Goal: Task Accomplishment & Management: Use online tool/utility

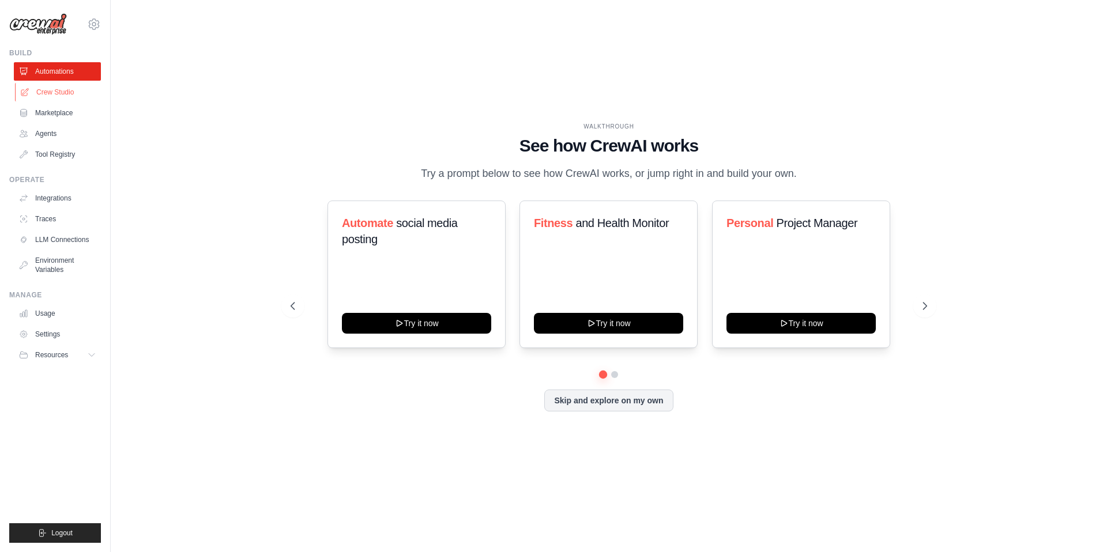
click at [66, 101] on link "Crew Studio" at bounding box center [58, 92] width 87 height 18
click at [70, 101] on link "Crew Studio" at bounding box center [58, 92] width 87 height 18
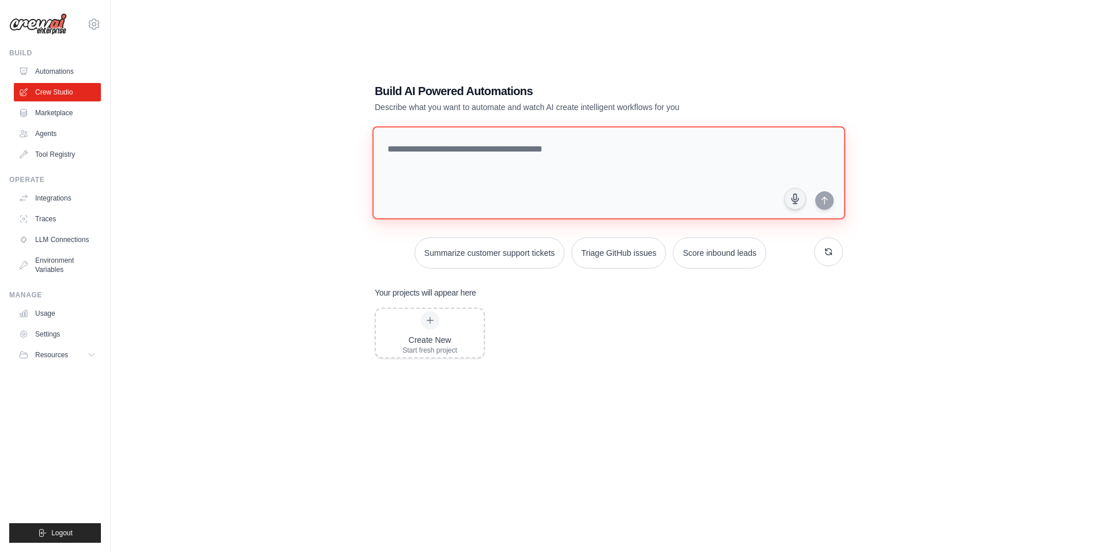
click at [505, 139] on textarea at bounding box center [608, 172] width 473 height 93
click at [254, 157] on div "Build AI Powered Automations Describe what you want to automate and watch AI cr…" at bounding box center [608, 288] width 959 height 552
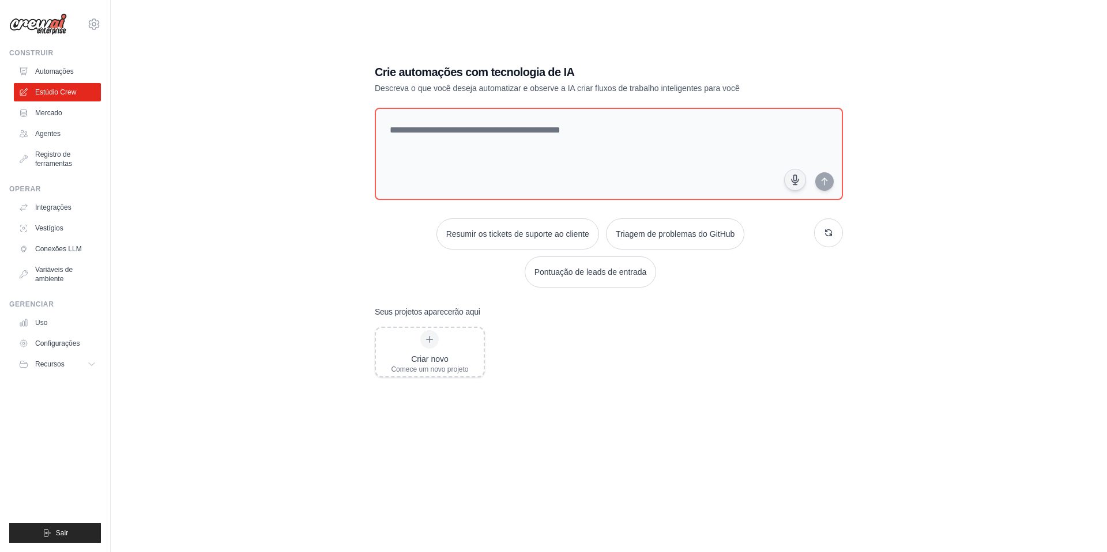
click at [296, 270] on div "Crie automações com tecnologia de IA Descreva o que você deseja automatizar e o…" at bounding box center [608, 288] width 959 height 552
click at [434, 344] on icon at bounding box center [429, 339] width 9 height 9
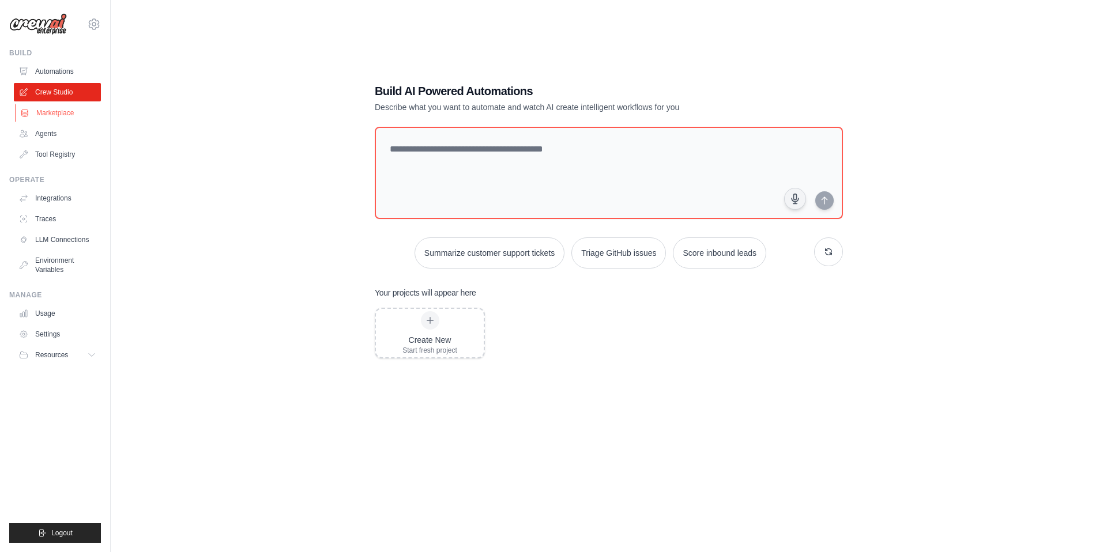
click at [73, 122] on link "Marketplace" at bounding box center [58, 113] width 87 height 18
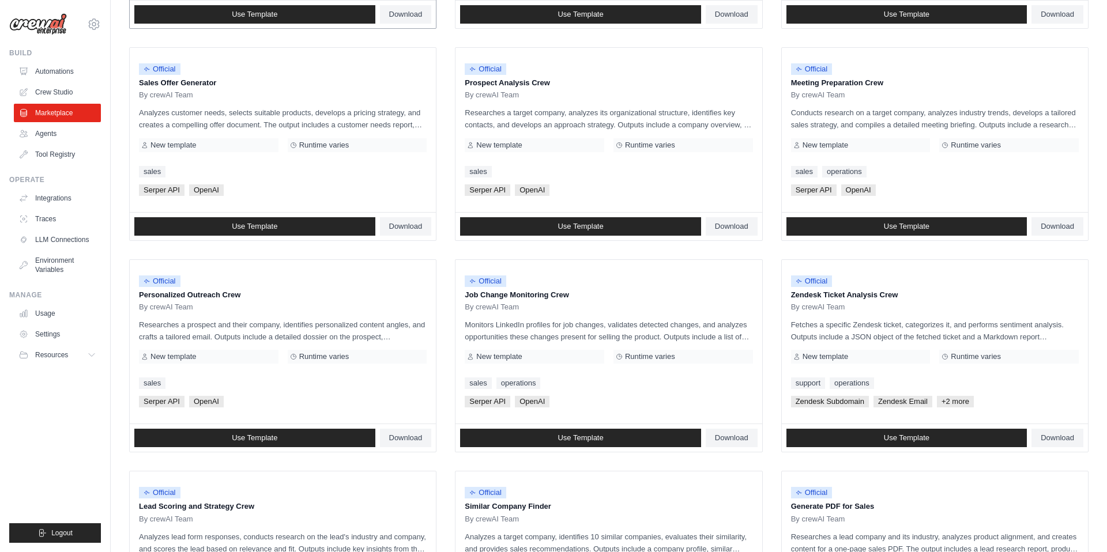
scroll to position [191, 0]
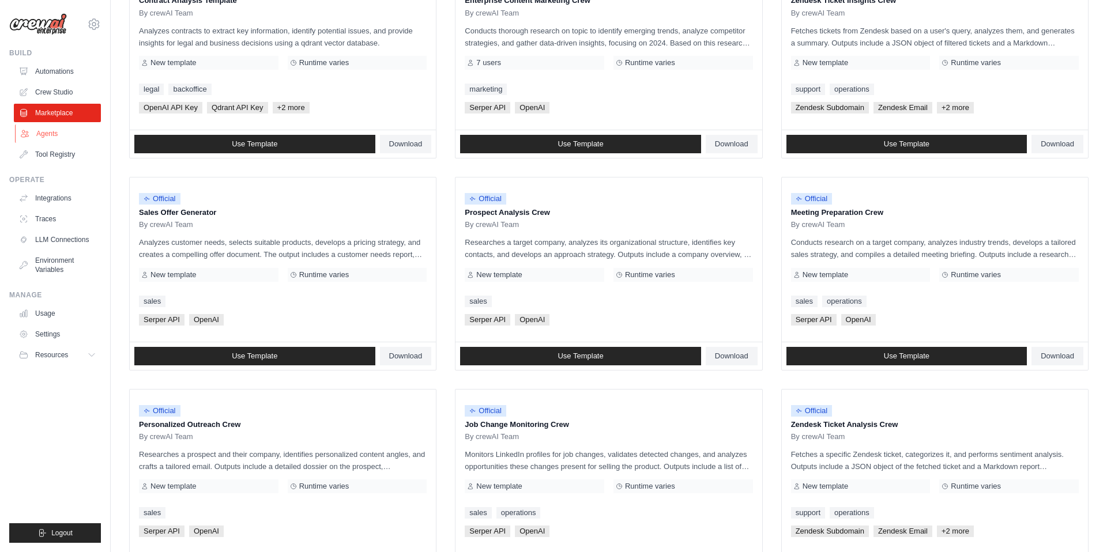
click at [56, 143] on link "Agents" at bounding box center [58, 133] width 87 height 18
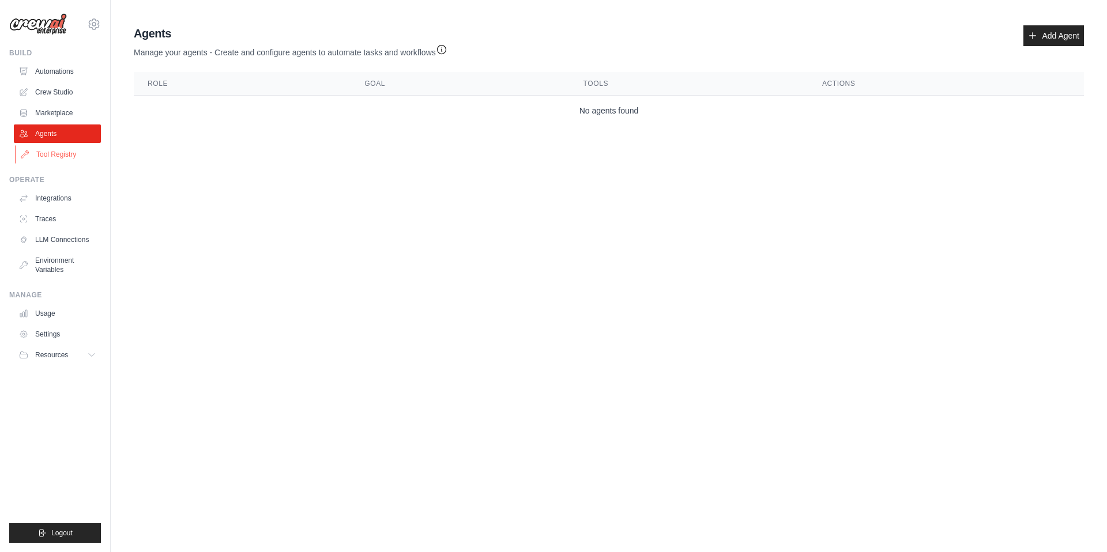
click at [68, 164] on link "Tool Registry" at bounding box center [58, 154] width 87 height 18
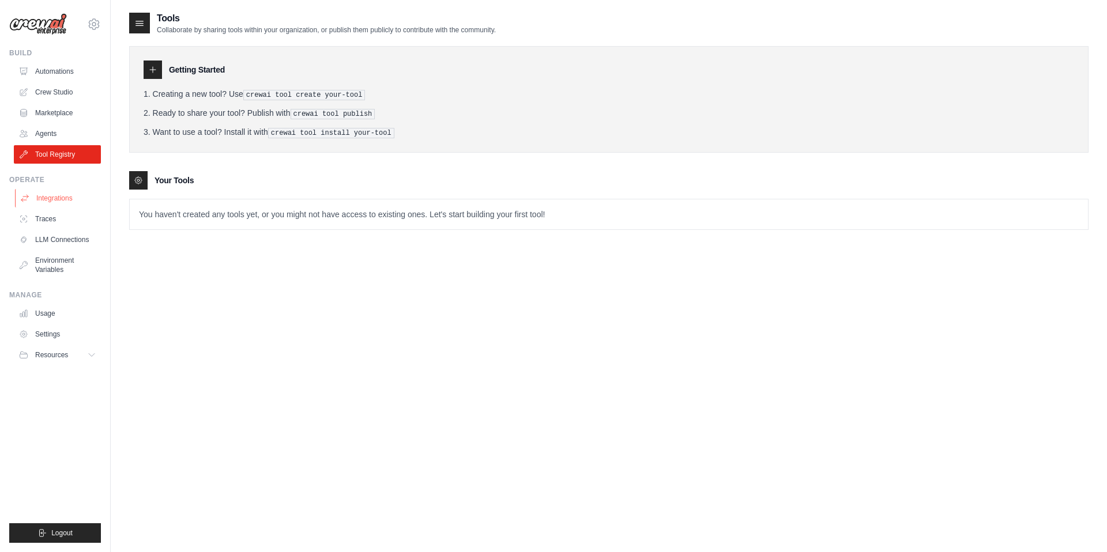
click at [71, 207] on link "Integrations" at bounding box center [58, 198] width 87 height 18
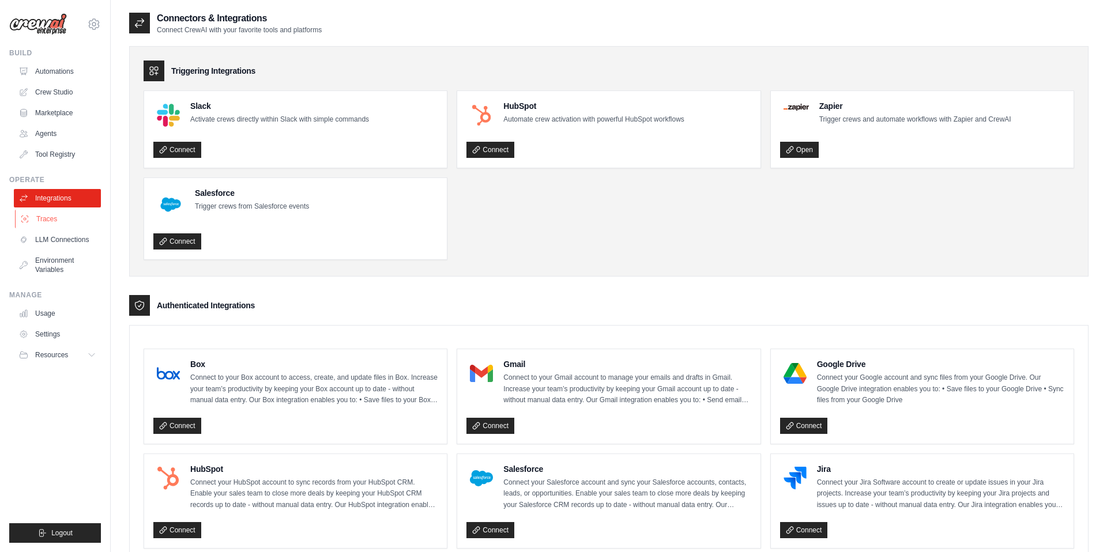
click at [64, 228] on link "Traces" at bounding box center [58, 219] width 87 height 18
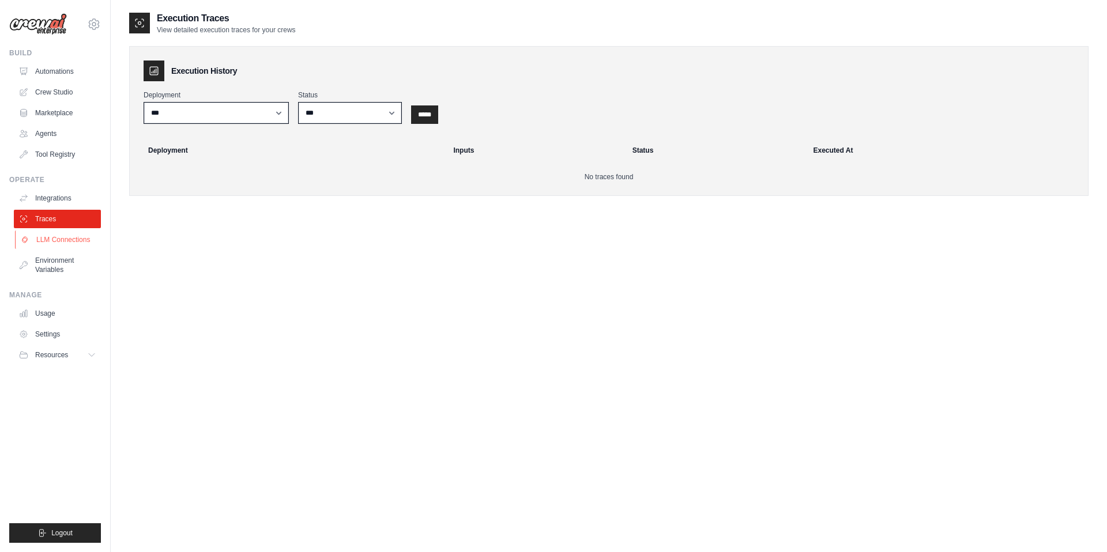
click at [91, 249] on link "LLM Connections" at bounding box center [58, 240] width 87 height 18
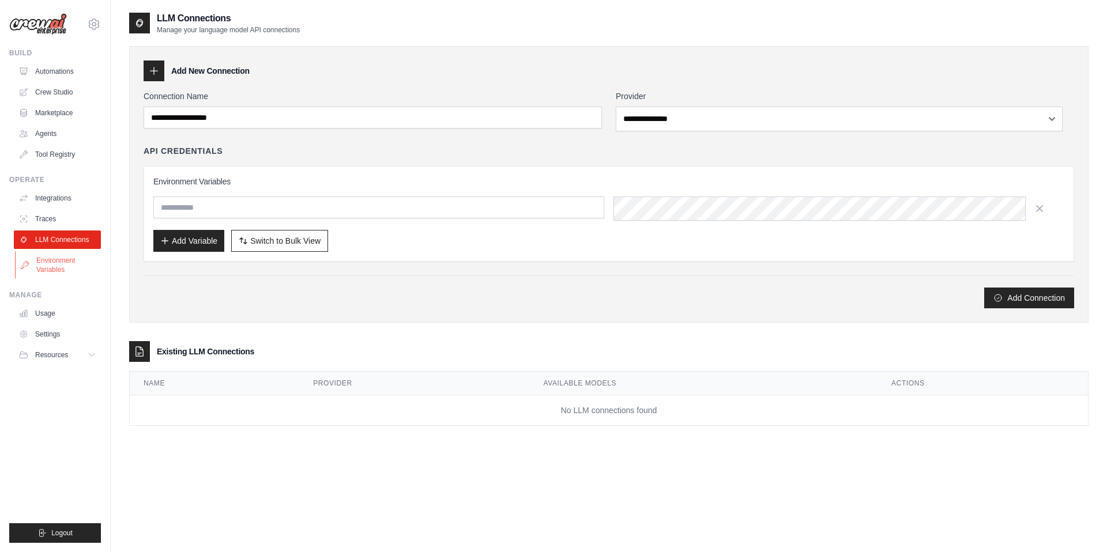
click at [80, 279] on link "Environment Variables" at bounding box center [58, 265] width 87 height 28
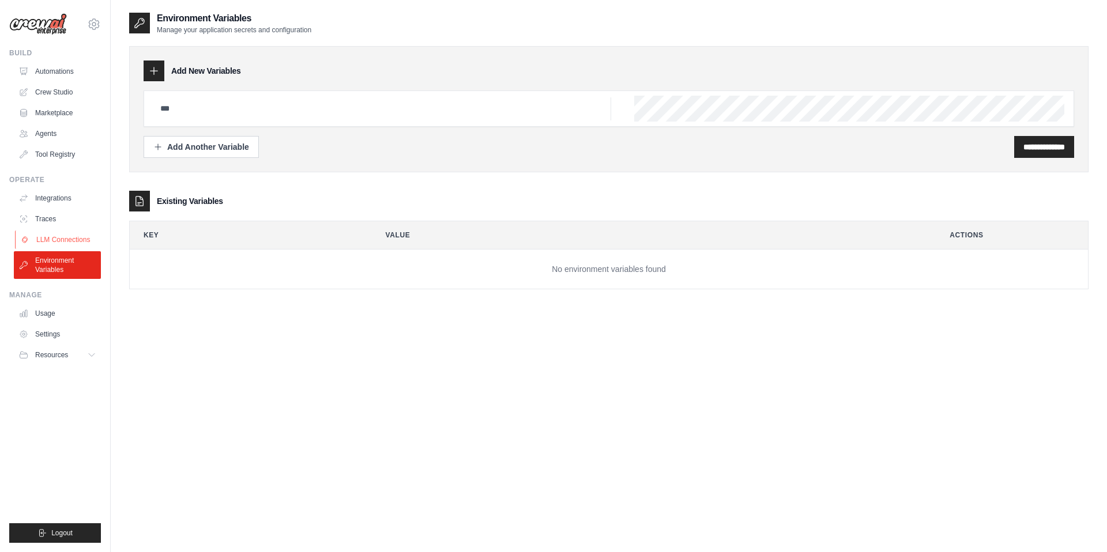
click at [66, 249] on link "LLM Connections" at bounding box center [58, 240] width 87 height 18
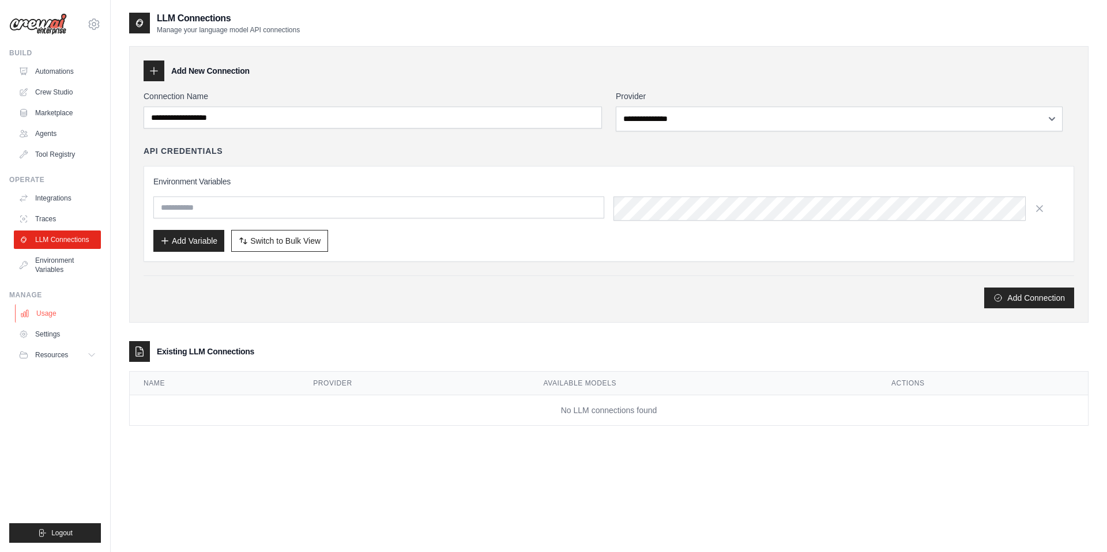
click at [62, 323] on link "Usage" at bounding box center [58, 313] width 87 height 18
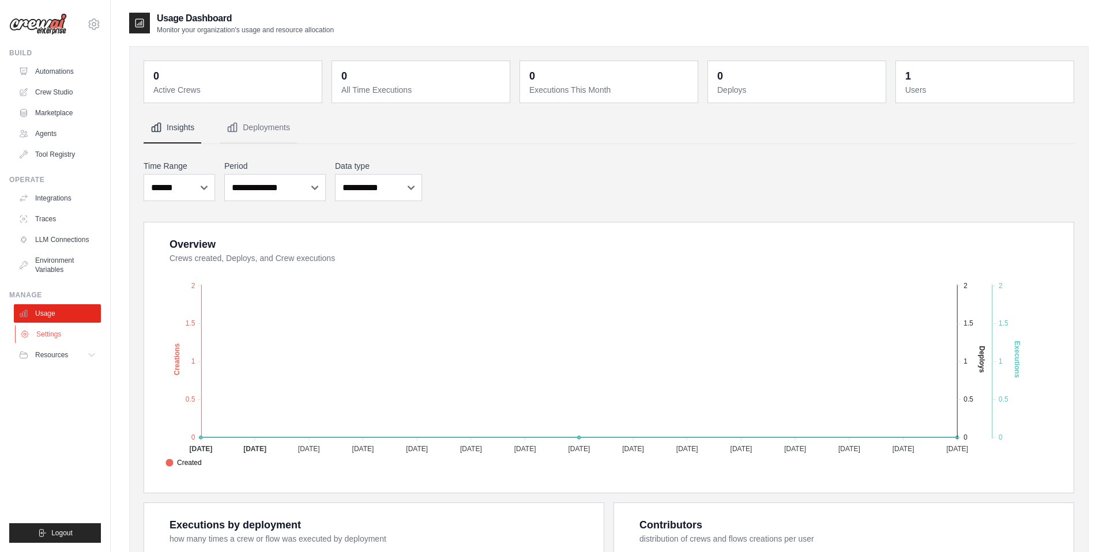
click at [70, 344] on link "Settings" at bounding box center [58, 334] width 87 height 18
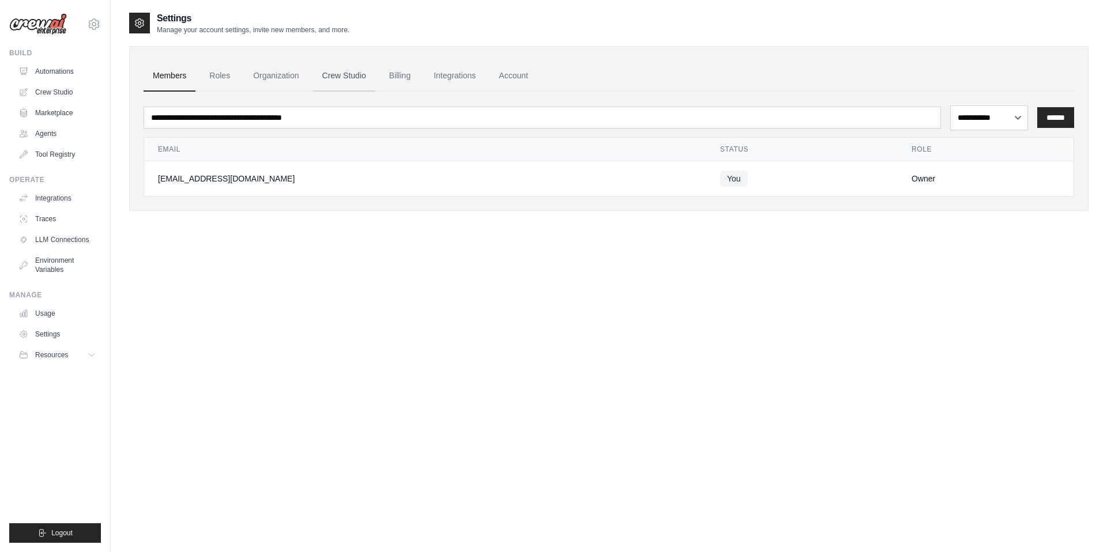
click at [375, 81] on link "Crew Studio" at bounding box center [344, 76] width 62 height 31
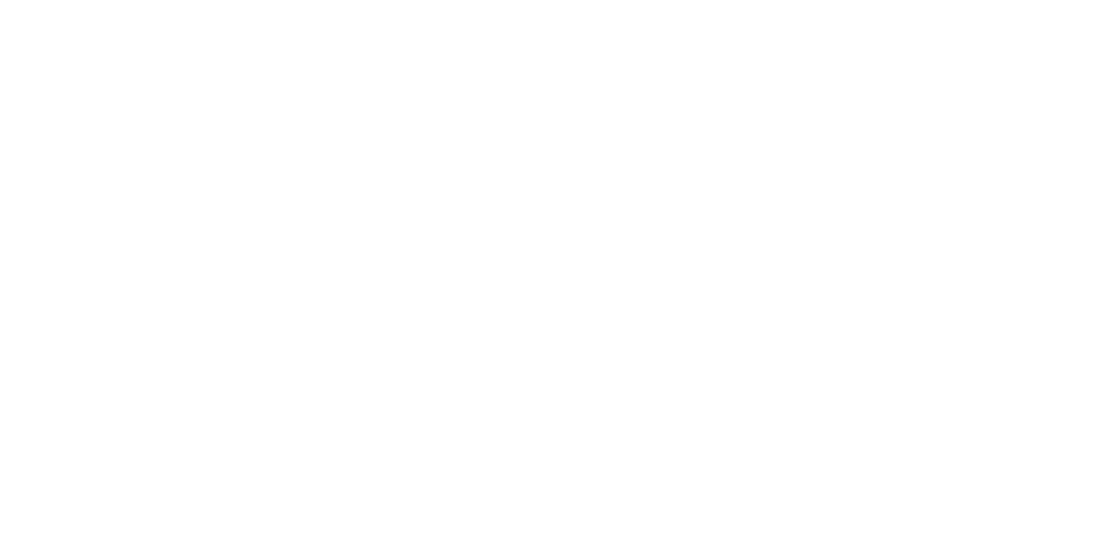
click at [559, 0] on html at bounding box center [553, 0] width 1107 height 0
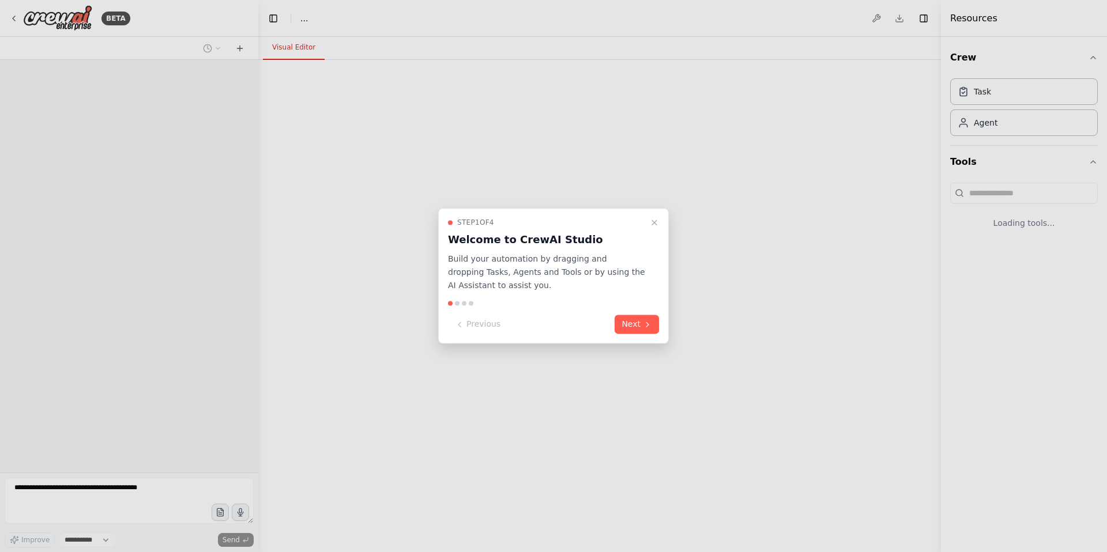
select select "****"
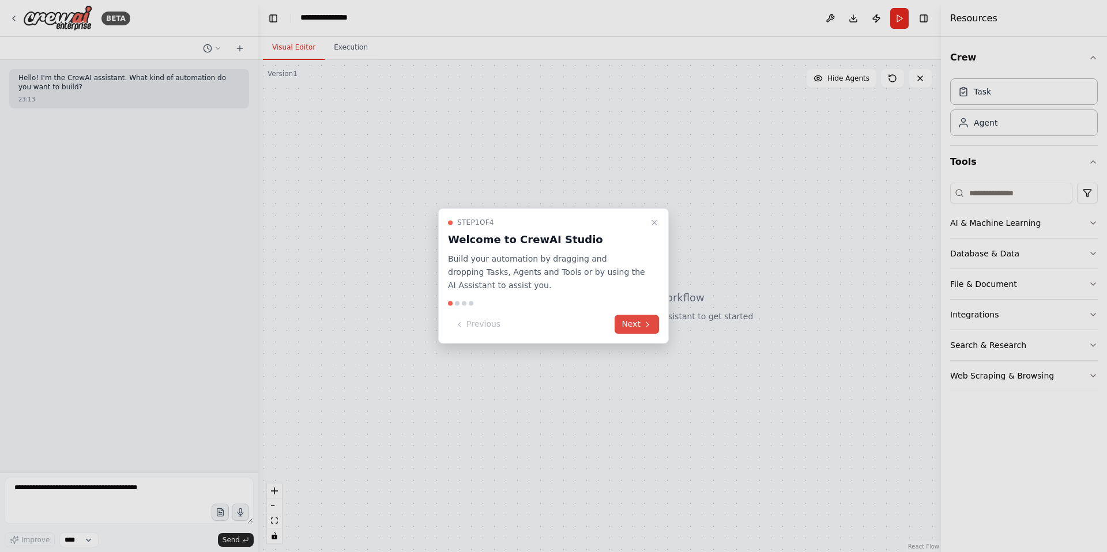
click at [639, 334] on button "Next" at bounding box center [636, 324] width 44 height 19
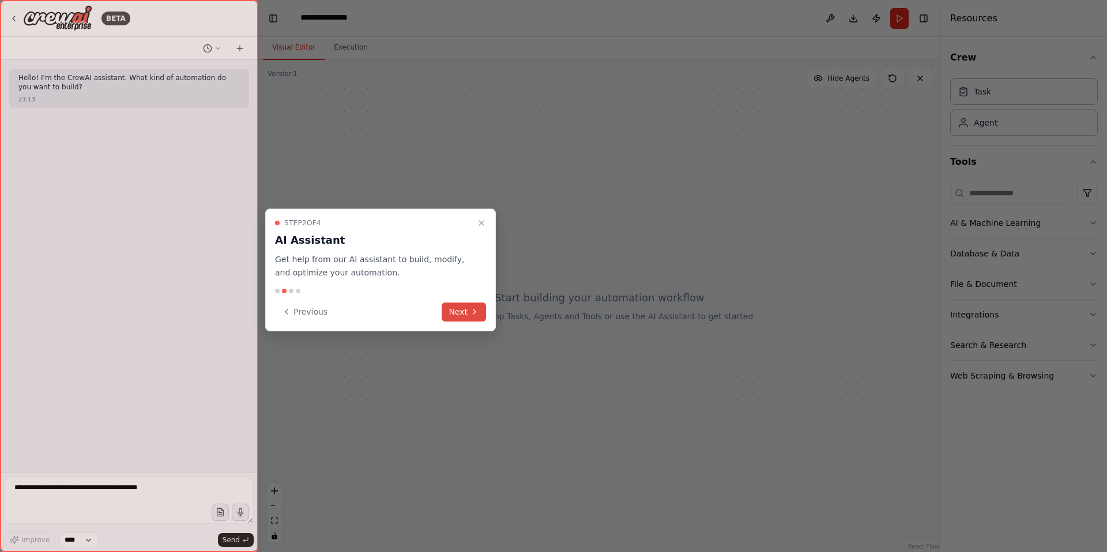
click at [458, 322] on button "Next" at bounding box center [464, 312] width 44 height 19
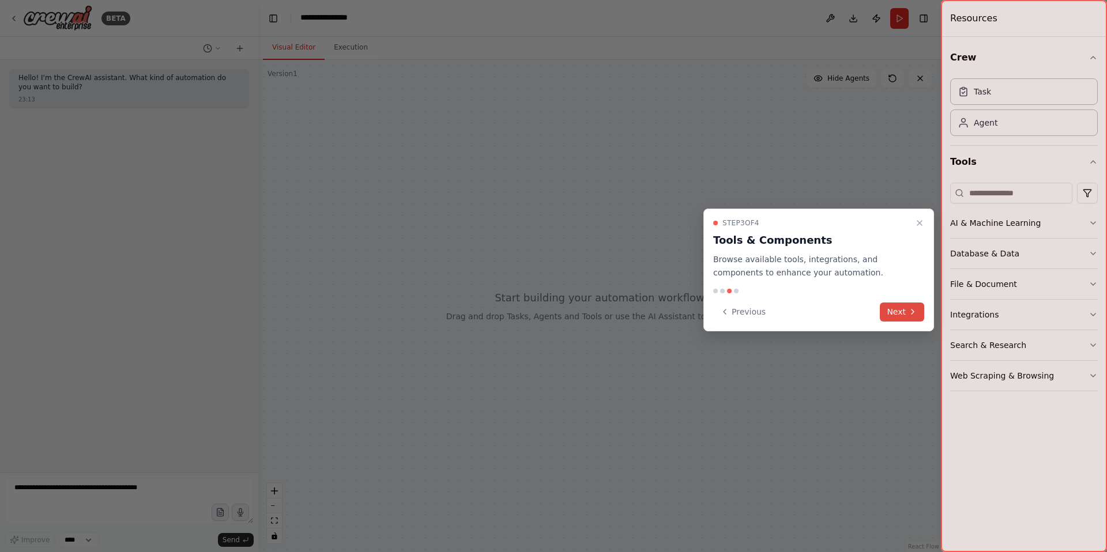
click at [916, 319] on button "Next" at bounding box center [902, 312] width 44 height 19
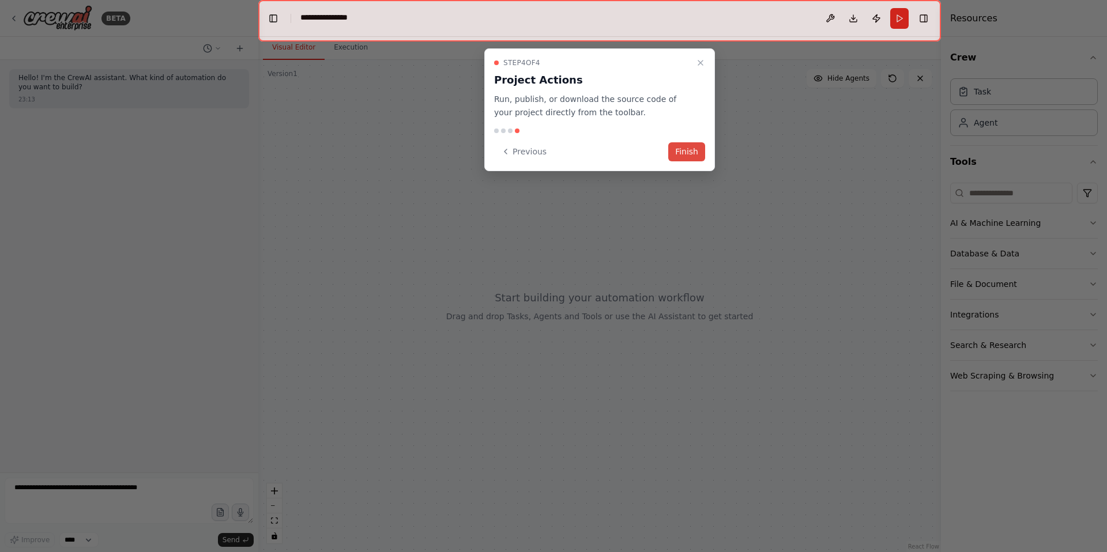
click at [686, 161] on button "Finish" at bounding box center [686, 151] width 37 height 19
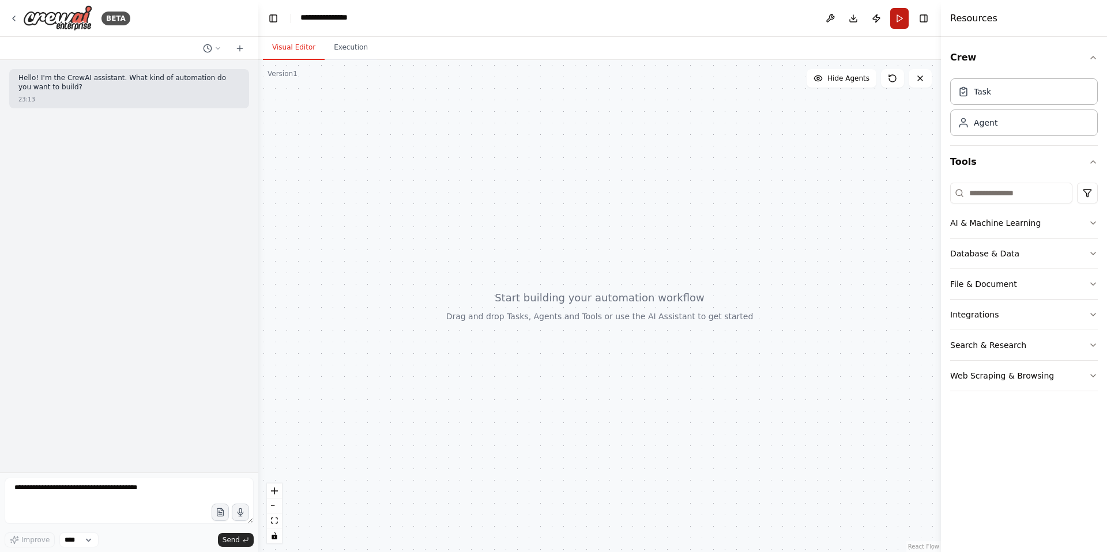
click at [890, 28] on button "Run" at bounding box center [899, 18] width 18 height 21
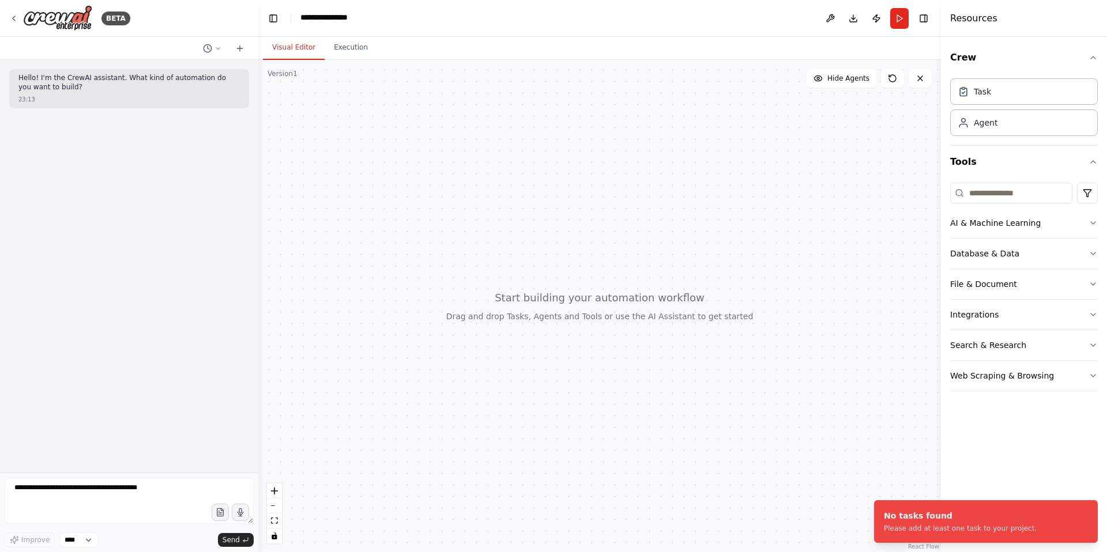
drag, startPoint x: 669, startPoint y: 254, endPoint x: 696, endPoint y: 252, distance: 27.2
click at [696, 252] on div at bounding box center [599, 306] width 682 height 492
click at [802, 236] on div at bounding box center [599, 306] width 682 height 492
click at [984, 104] on div "Task" at bounding box center [1024, 91] width 148 height 27
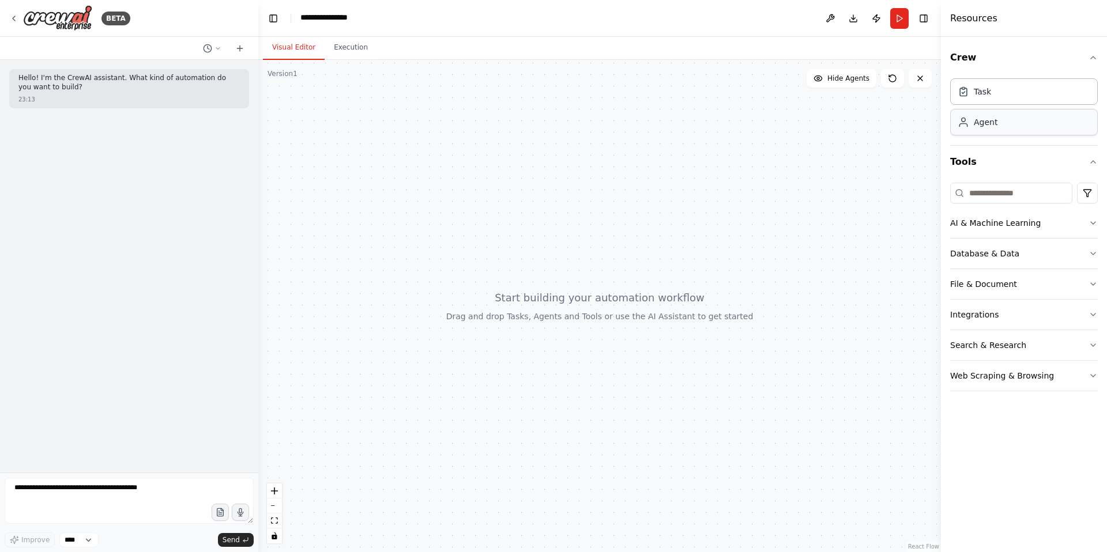
click at [984, 128] on div "Agent" at bounding box center [986, 122] width 24 height 12
click at [1081, 238] on button "AI & Machine Learning" at bounding box center [1024, 223] width 148 height 30
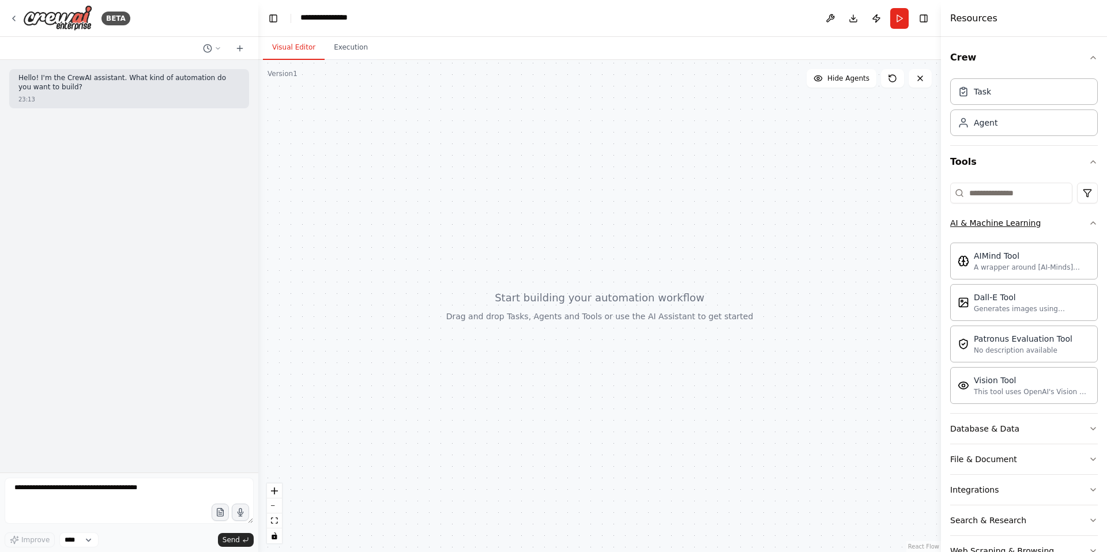
click at [1090, 228] on icon "button" at bounding box center [1092, 222] width 9 height 9
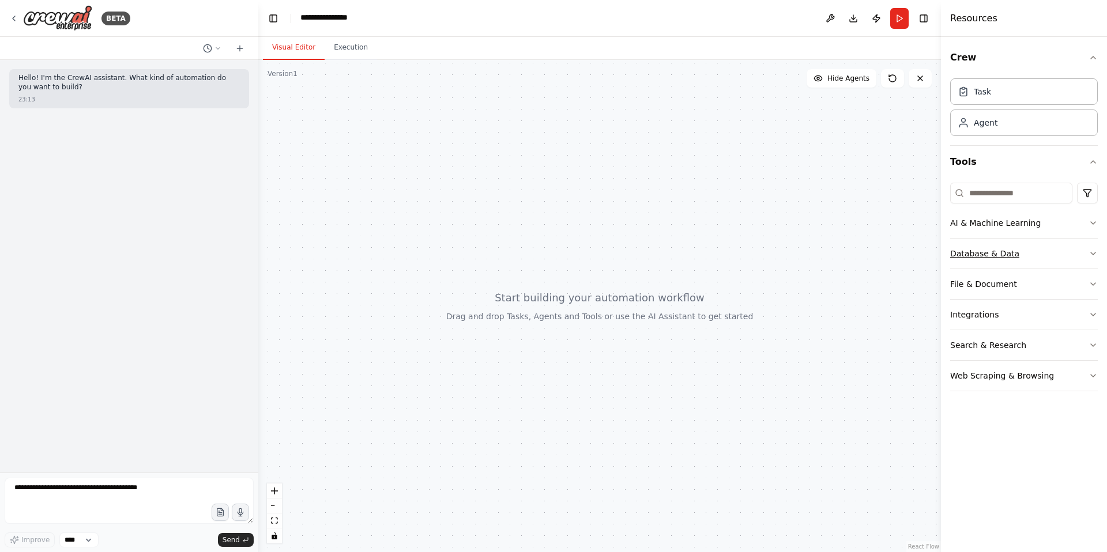
click at [1060, 269] on button "Database & Data" at bounding box center [1024, 254] width 148 height 30
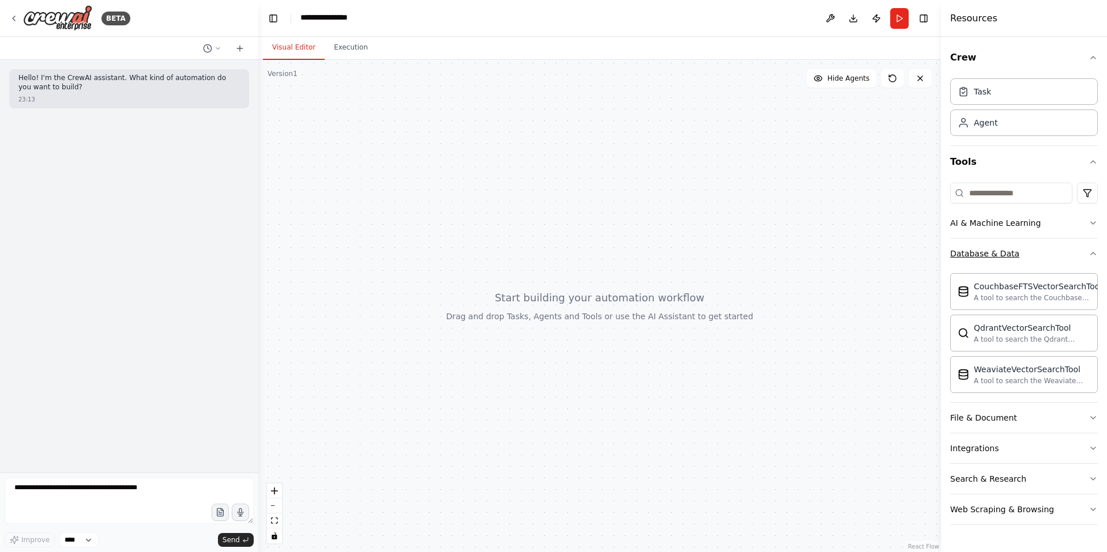
click at [1074, 269] on button "Database & Data" at bounding box center [1024, 254] width 148 height 30
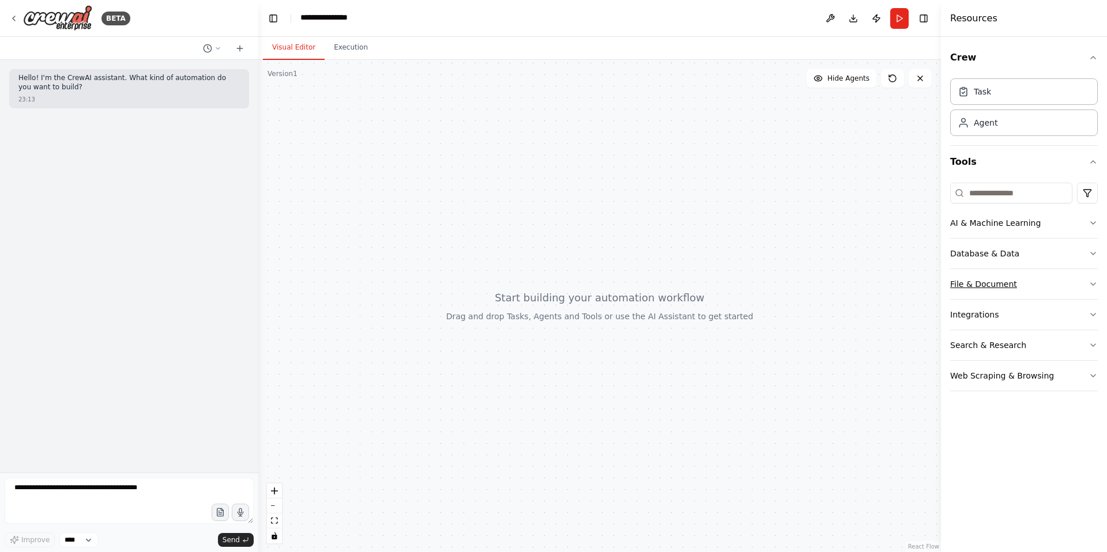
click at [1068, 299] on button "File & Document" at bounding box center [1024, 284] width 148 height 30
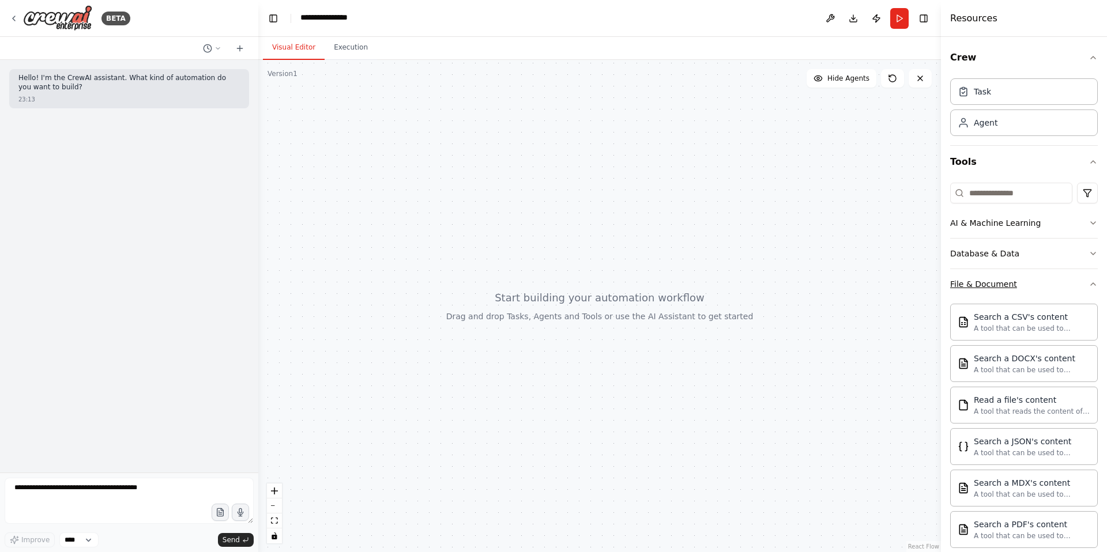
click at [1061, 299] on button "File & Document" at bounding box center [1024, 284] width 148 height 30
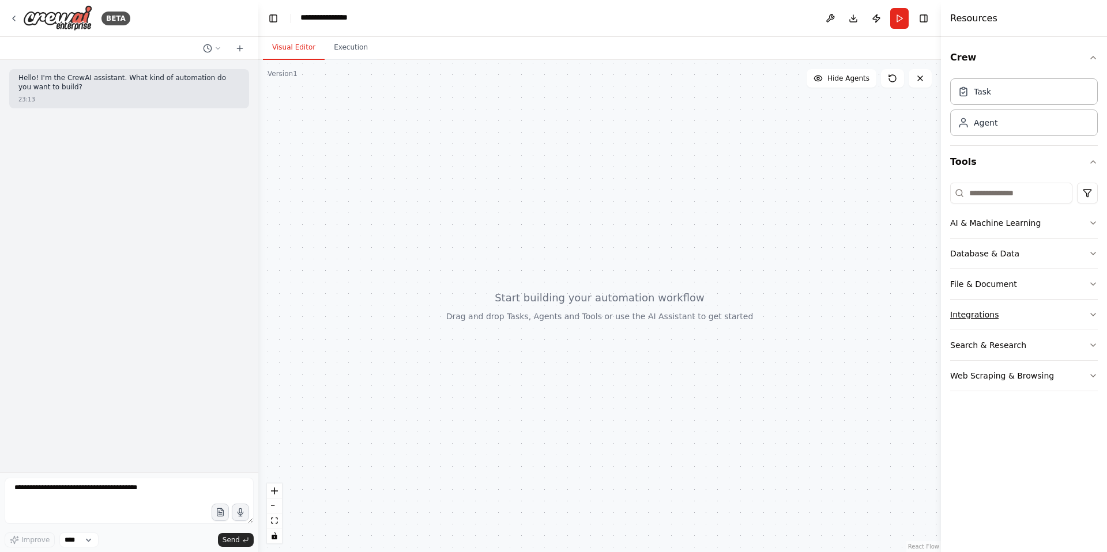
click at [1051, 330] on button "Integrations" at bounding box center [1024, 315] width 148 height 30
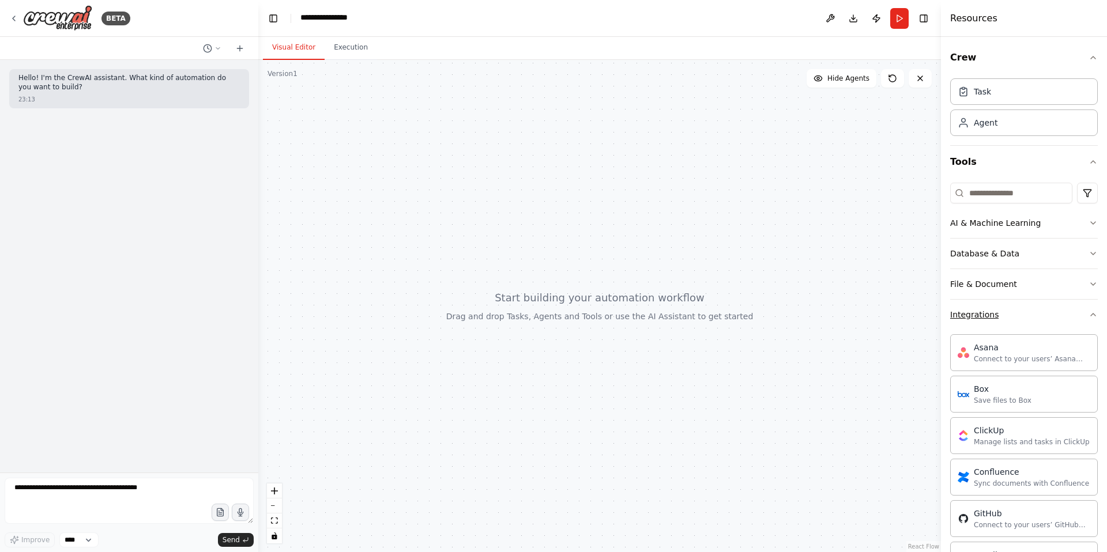
click at [1096, 319] on icon "button" at bounding box center [1092, 314] width 9 height 9
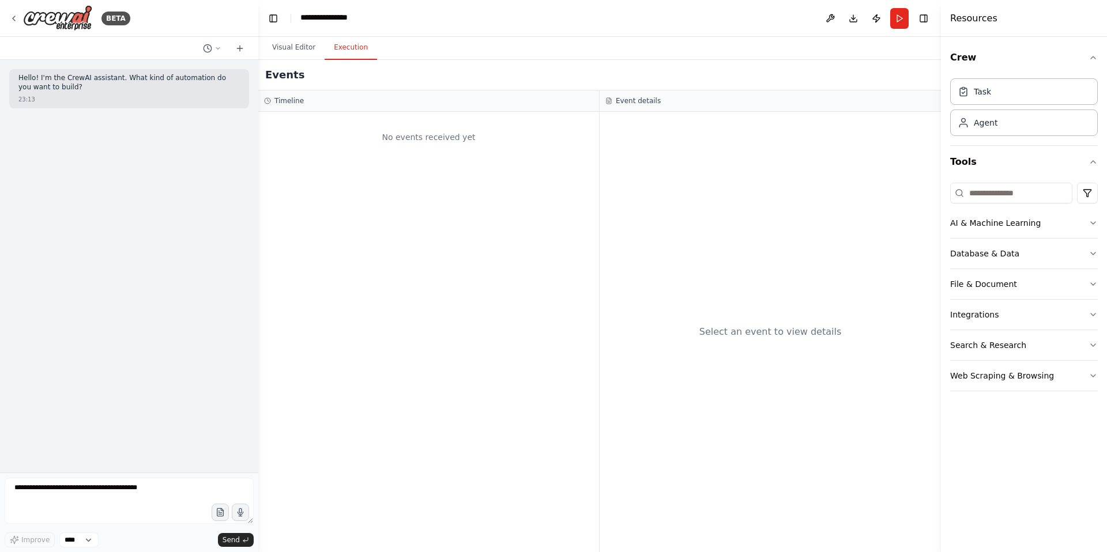
click at [360, 58] on button "Execution" at bounding box center [351, 48] width 52 height 24
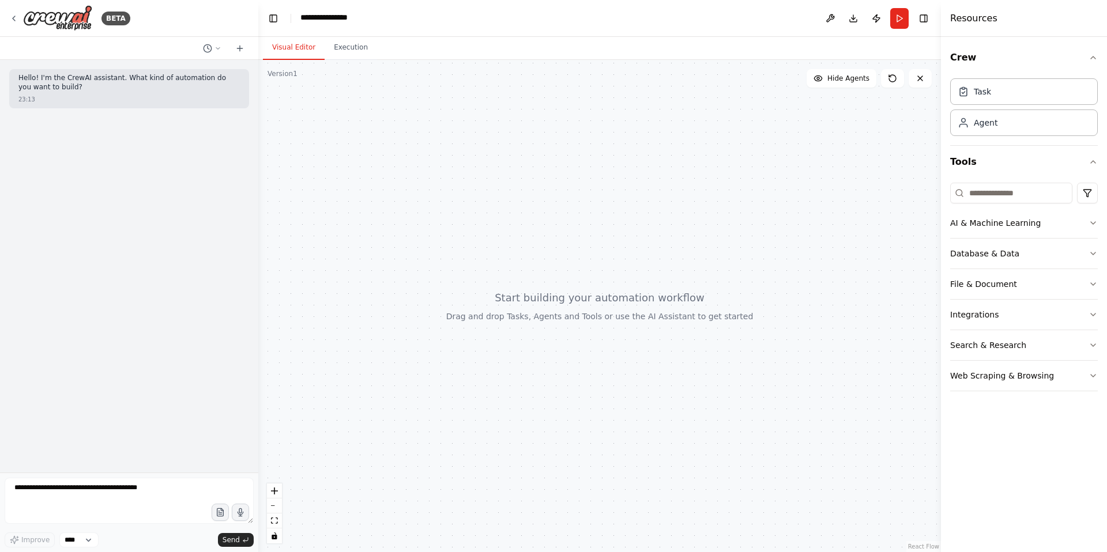
click at [309, 56] on button "Visual Editor" at bounding box center [294, 48] width 62 height 24
drag, startPoint x: 593, startPoint y: 360, endPoint x: 575, endPoint y: 325, distance: 39.4
click at [575, 325] on div at bounding box center [599, 306] width 682 height 492
click at [827, 83] on span "Hide Agents" at bounding box center [848, 78] width 42 height 9
click at [824, 83] on span "Show Agents" at bounding box center [846, 78] width 45 height 9
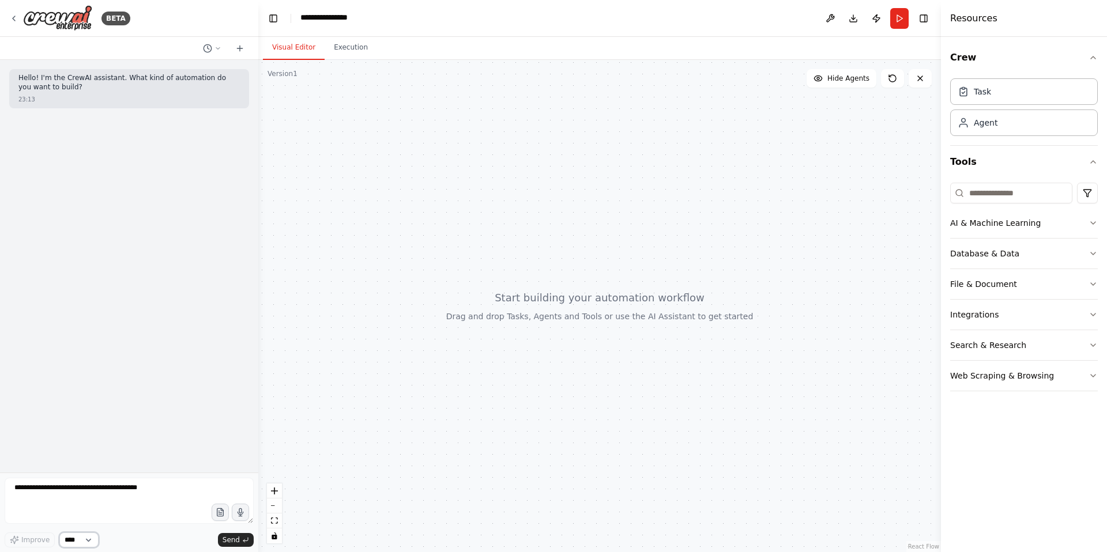
click at [99, 539] on select "****" at bounding box center [78, 540] width 39 height 15
click at [1008, 330] on button "Integrations" at bounding box center [1024, 315] width 148 height 30
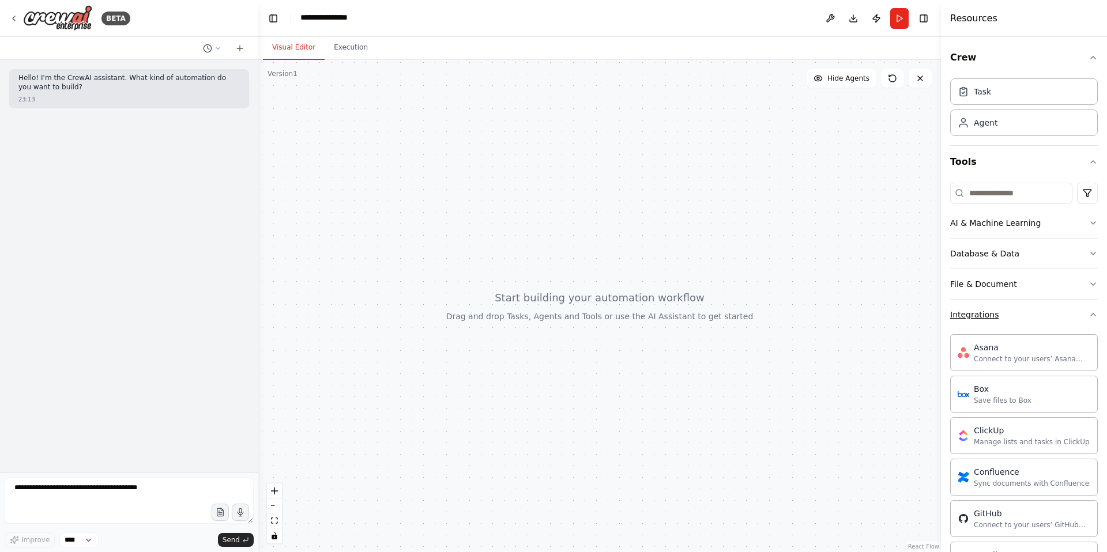
click at [1008, 330] on button "Integrations" at bounding box center [1024, 315] width 148 height 30
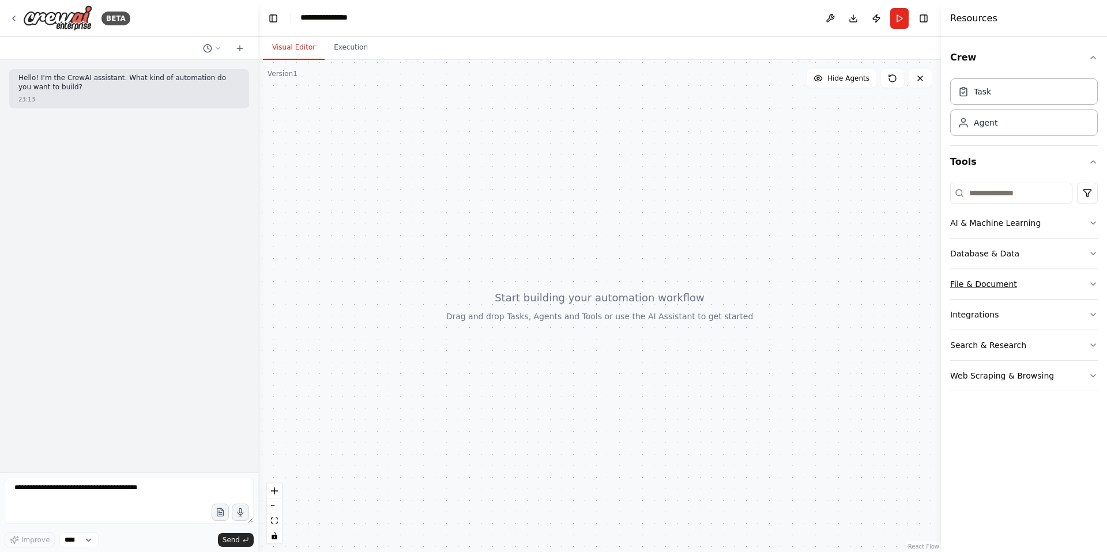
click at [1021, 299] on button "File & Document" at bounding box center [1024, 284] width 148 height 30
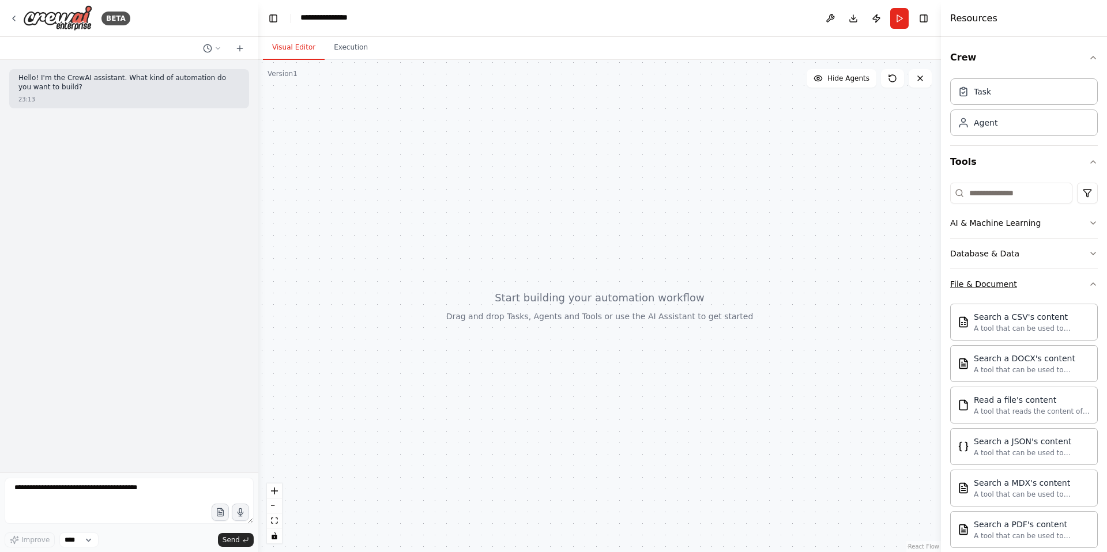
click at [1021, 299] on button "File & Document" at bounding box center [1024, 284] width 148 height 30
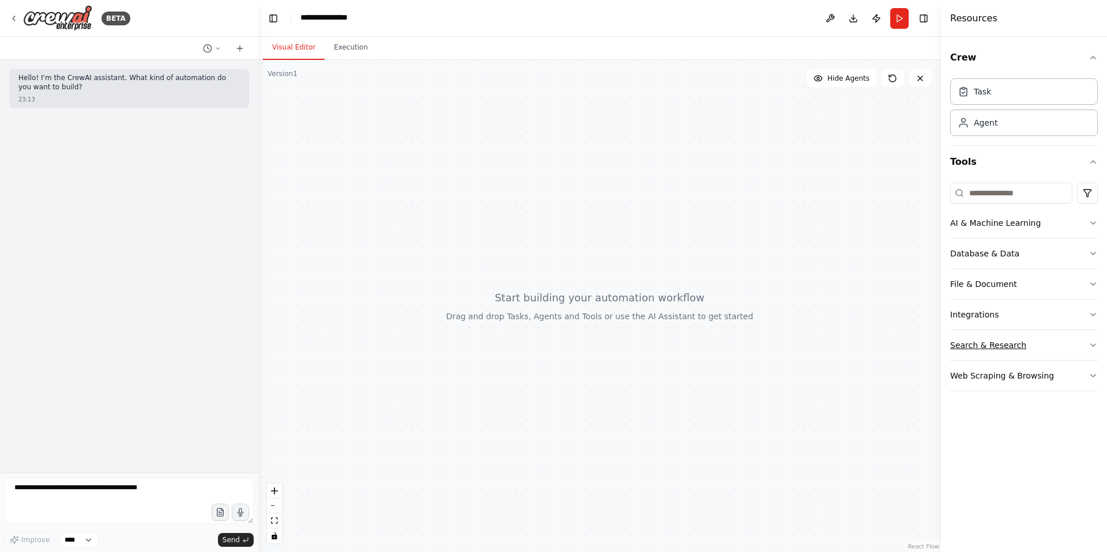
click at [1049, 360] on button "Search & Research" at bounding box center [1024, 345] width 148 height 30
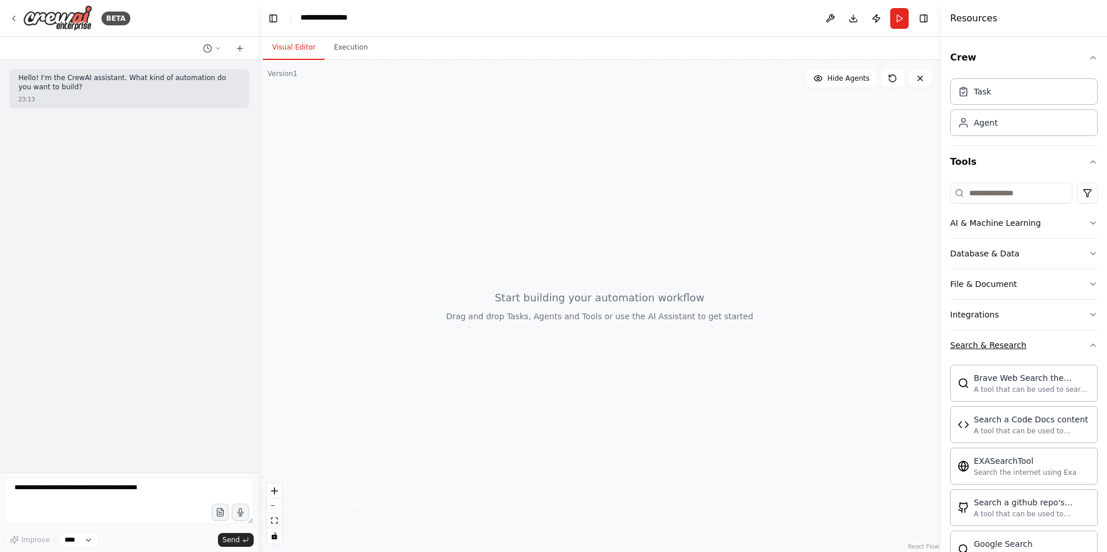
click at [1049, 360] on button "Search & Research" at bounding box center [1024, 345] width 148 height 30
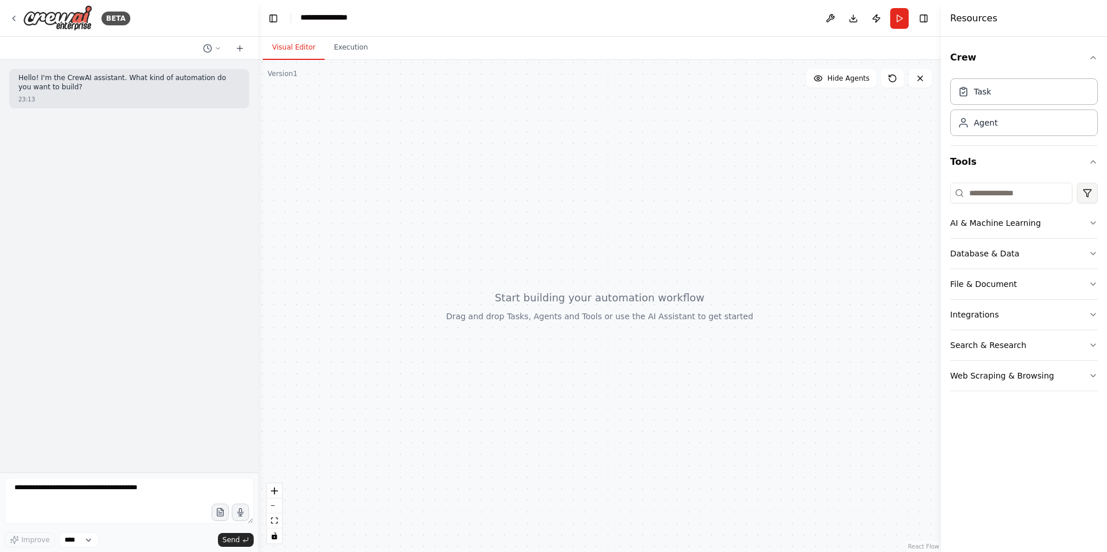
click at [1085, 212] on html "**********" at bounding box center [553, 276] width 1107 height 552
click at [1029, 204] on html "**********" at bounding box center [553, 276] width 1107 height 552
click at [16, 17] on icon at bounding box center [13, 18] width 9 height 9
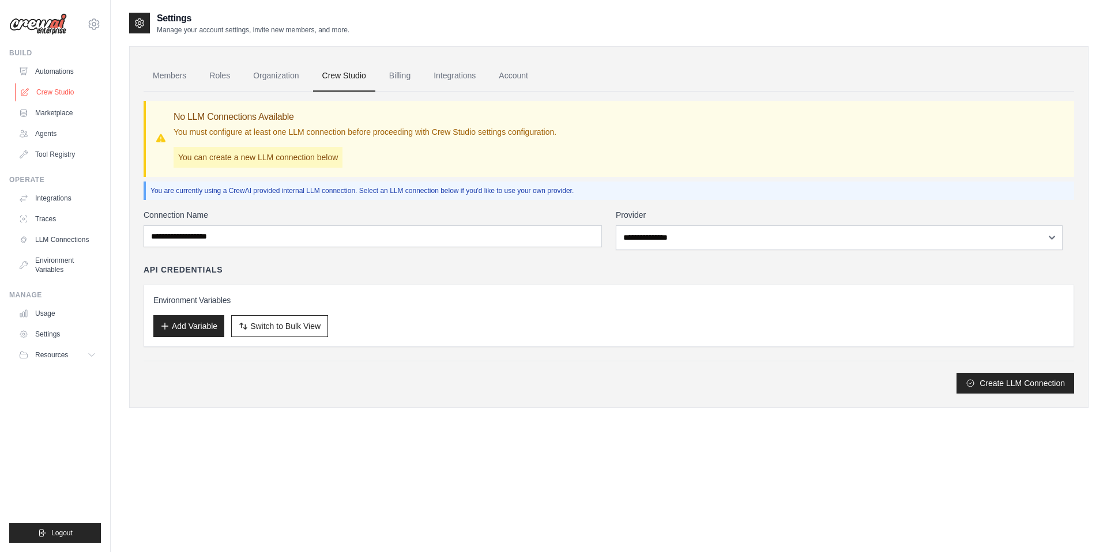
click at [55, 101] on link "Crew Studio" at bounding box center [58, 92] width 87 height 18
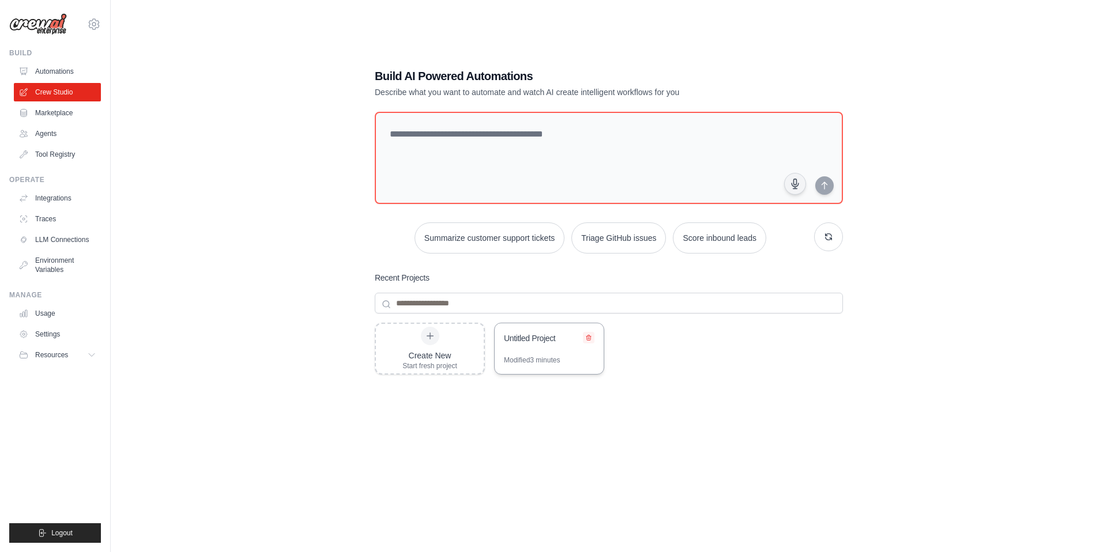
click at [590, 341] on icon at bounding box center [588, 337] width 7 height 7
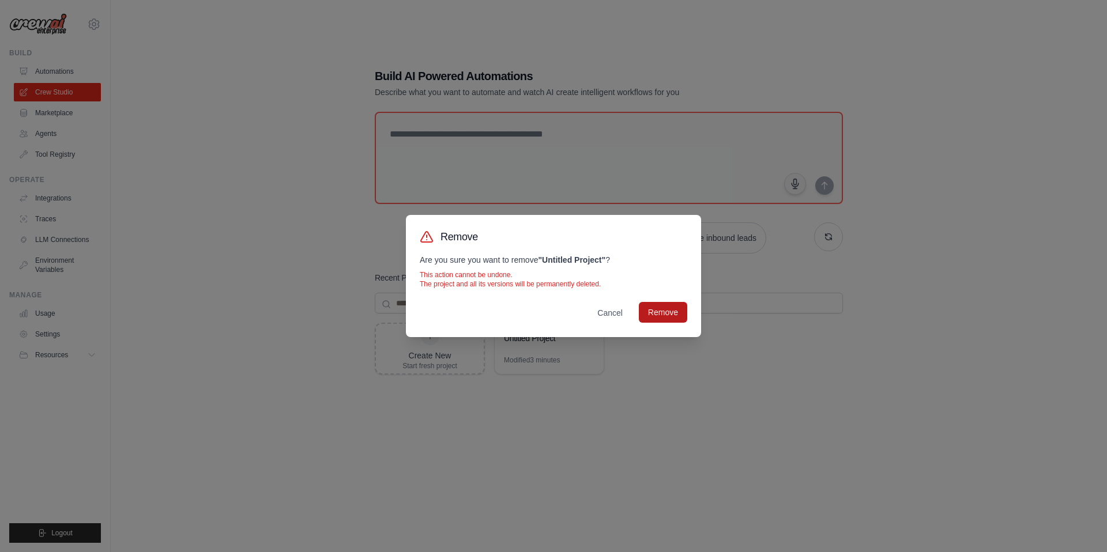
click at [663, 323] on button "Remove" at bounding box center [663, 312] width 48 height 21
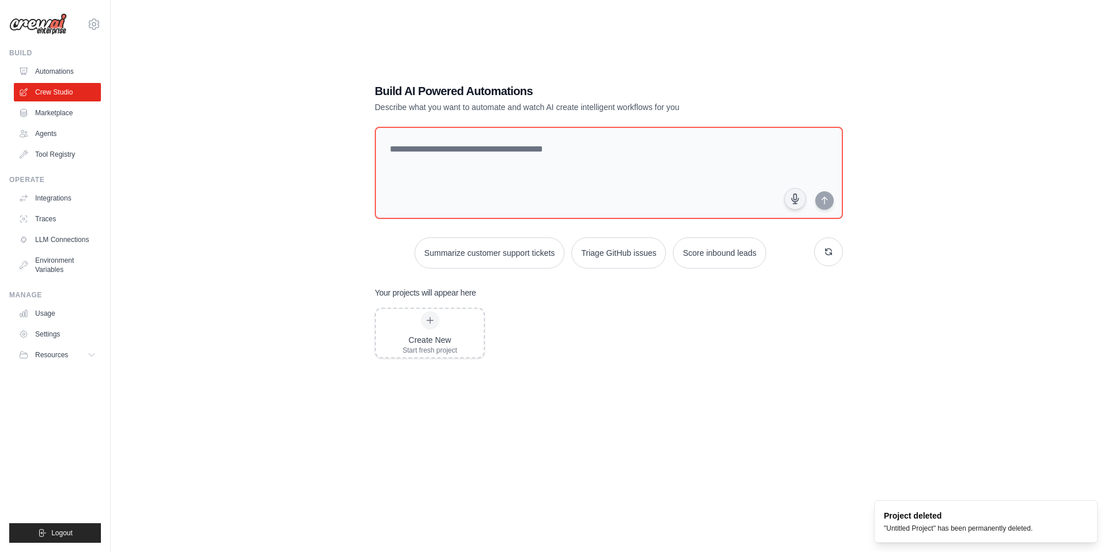
click at [623, 371] on div "Create New Start fresh project" at bounding box center [609, 400] width 468 height 184
click at [640, 179] on textarea at bounding box center [608, 172] width 473 height 93
click at [829, 266] on button "button" at bounding box center [828, 251] width 29 height 29
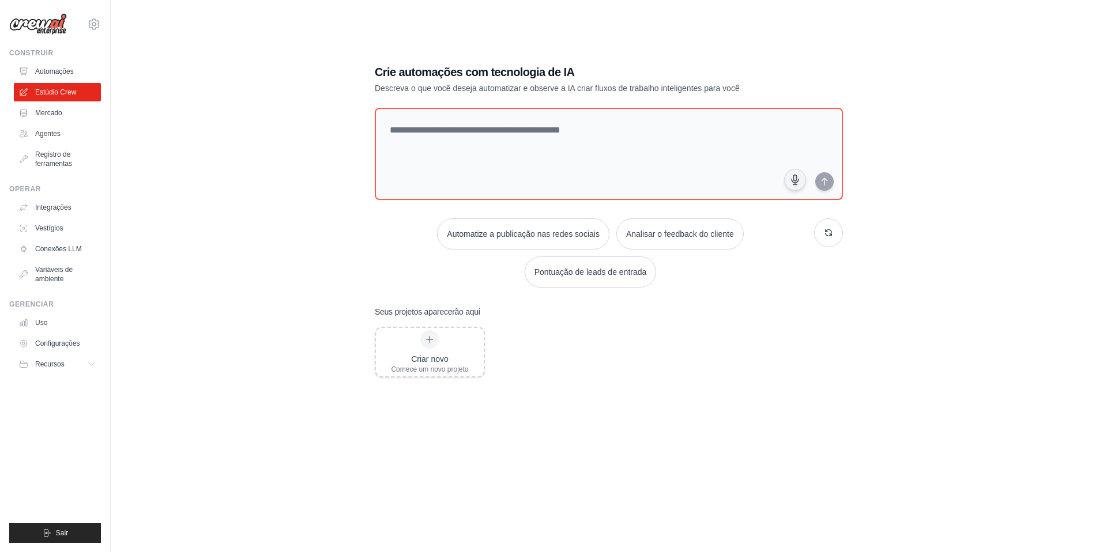
click at [680, 430] on div "Criar novo Comece um novo projeto" at bounding box center [609, 419] width 468 height 184
click at [821, 243] on button "button" at bounding box center [828, 232] width 29 height 29
click at [735, 151] on textarea at bounding box center [608, 153] width 473 height 93
click at [740, 84] on font "Descreva o que você deseja automatizar e observe a IA criar fluxos de trabalho …" at bounding box center [557, 88] width 365 height 9
click at [510, 157] on textarea at bounding box center [608, 153] width 473 height 93
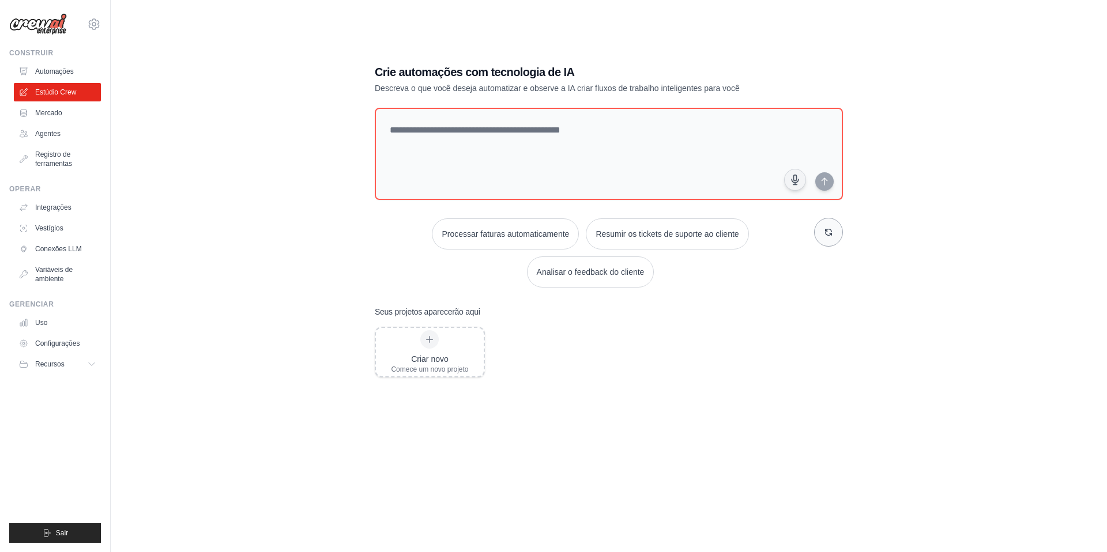
click at [832, 236] on icon "button" at bounding box center [828, 232] width 6 height 6
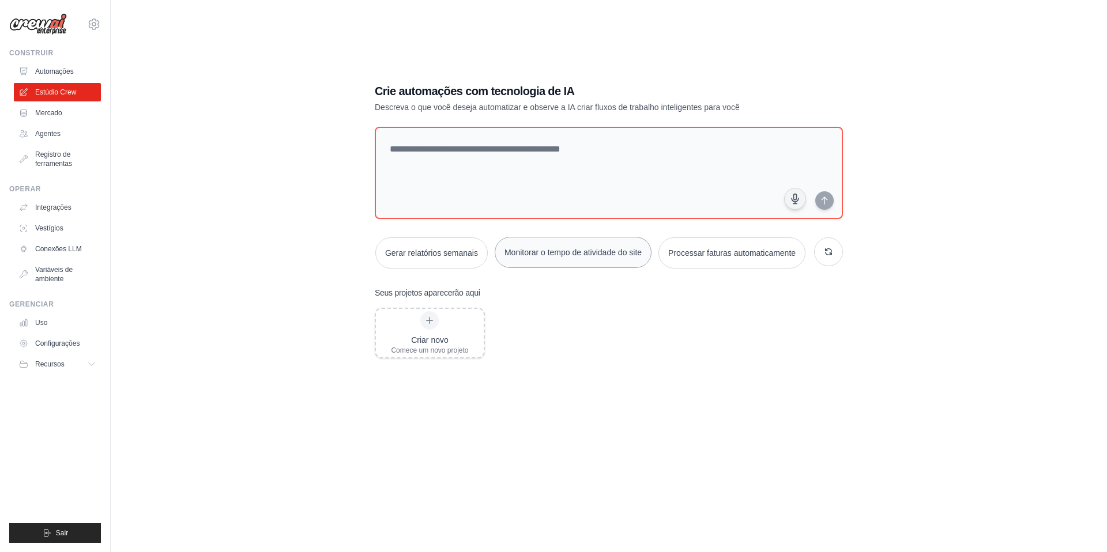
click at [651, 237] on button "Monitorar o tempo de atividade do site" at bounding box center [573, 252] width 157 height 31
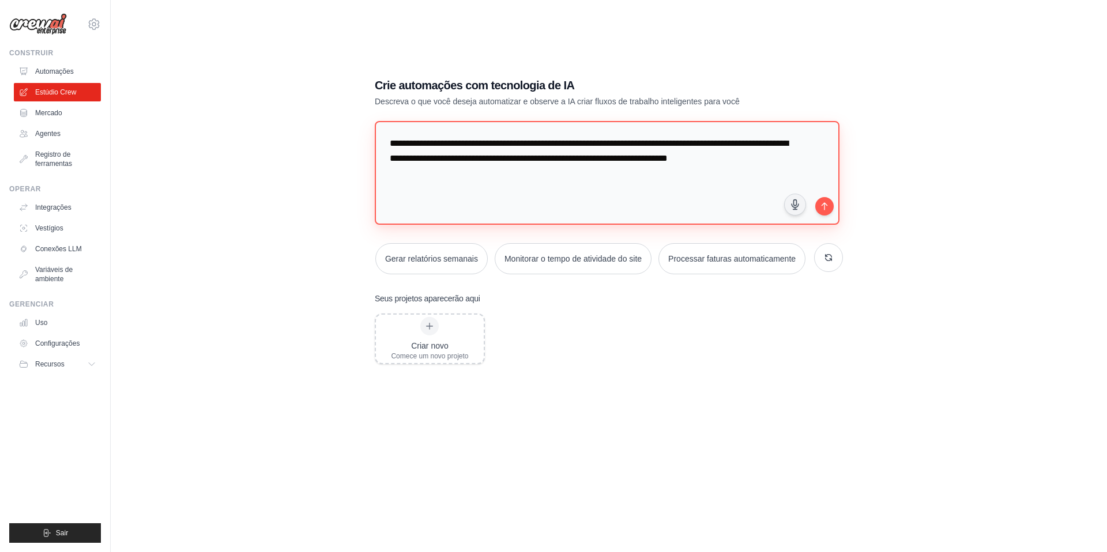
click at [764, 136] on textarea "**********" at bounding box center [607, 173] width 465 height 104
click at [716, 166] on textarea "**********" at bounding box center [607, 173] width 465 height 104
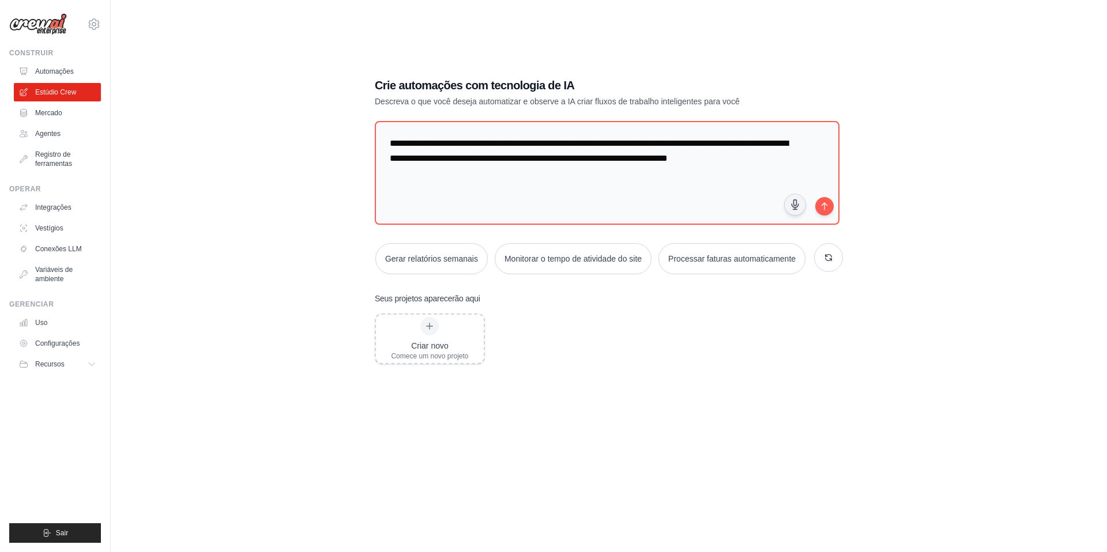
click at [793, 274] on div "Gerar relatórios semanais Monitorar o tempo de atividade do site Processar fatu…" at bounding box center [609, 258] width 468 height 31
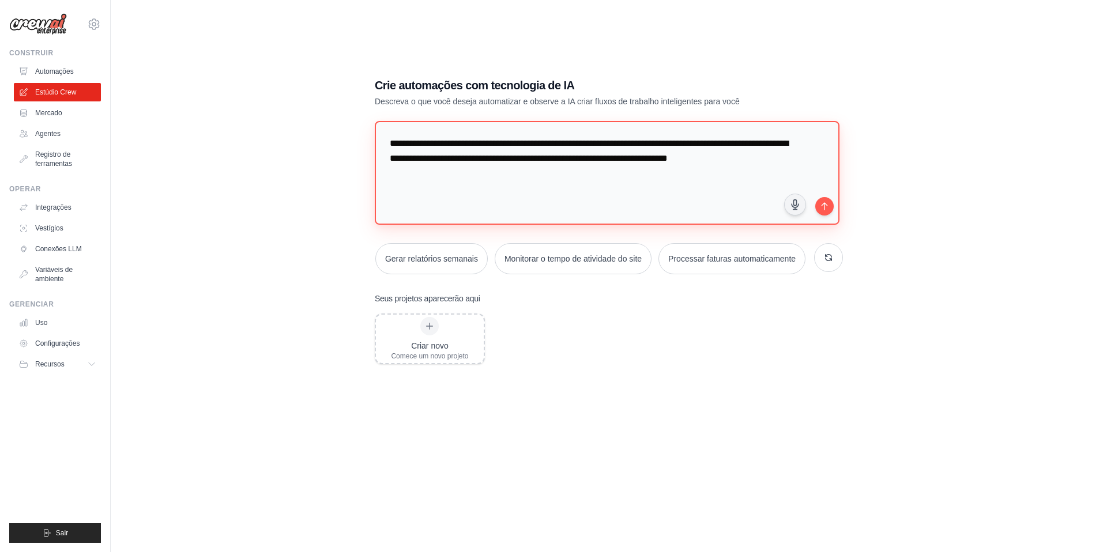
click at [733, 166] on textarea "**********" at bounding box center [607, 173] width 465 height 104
type textarea "**********"
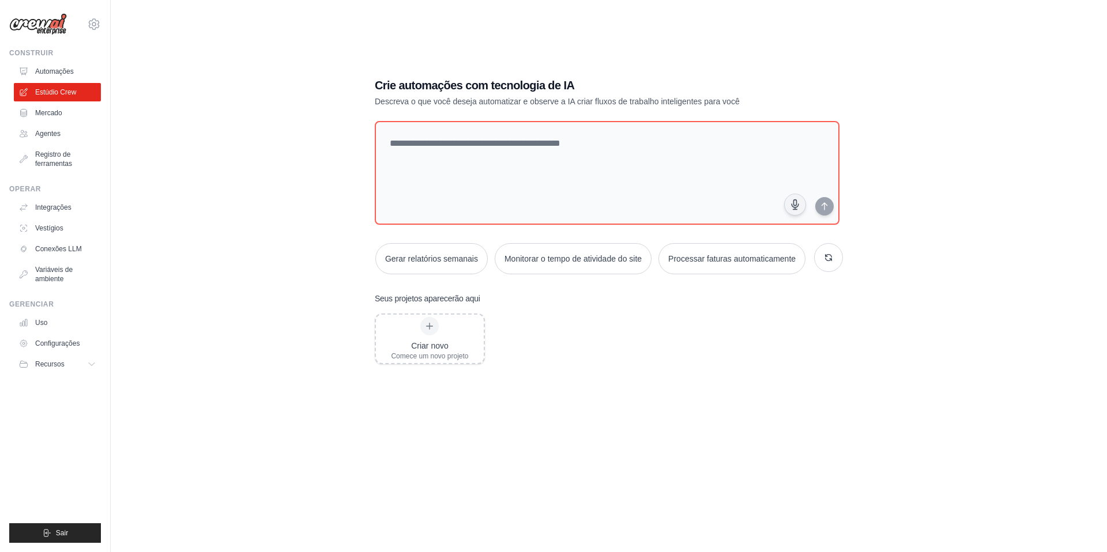
click at [798, 274] on div "Gerar relatórios semanais Monitorar o tempo de atividade do site Processar fatu…" at bounding box center [609, 258] width 468 height 31
click at [391, 274] on div "Gerar relatórios semanais Monitorar o tempo de atividade do site Processar fatu…" at bounding box center [609, 258] width 468 height 31
click at [832, 254] on icon "button" at bounding box center [828, 257] width 6 height 6
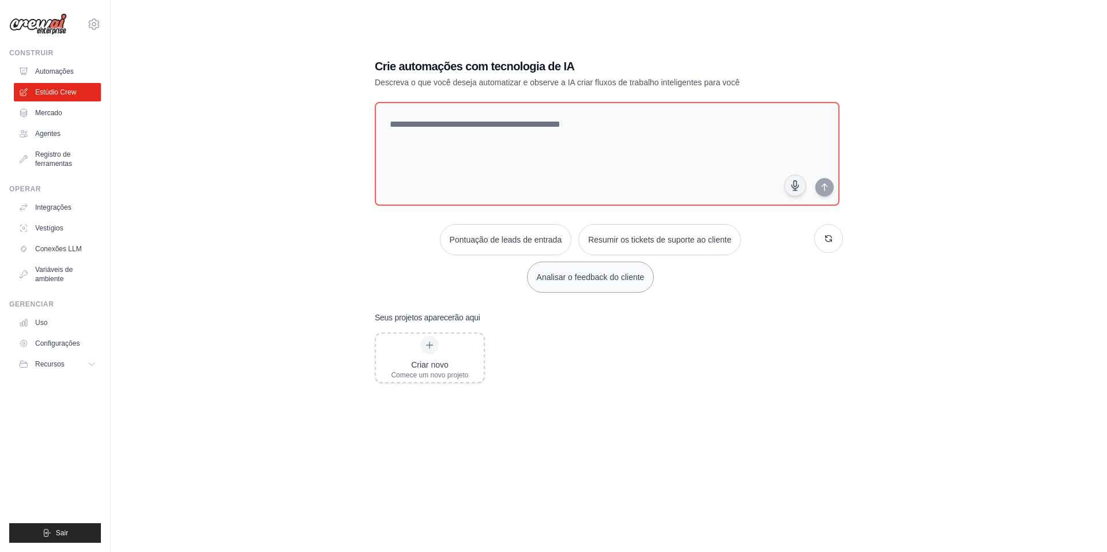
click at [637, 293] on button "Analisar o feedback do cliente" at bounding box center [590, 277] width 127 height 31
click at [819, 182] on button "submit" at bounding box center [824, 187] width 18 height 18
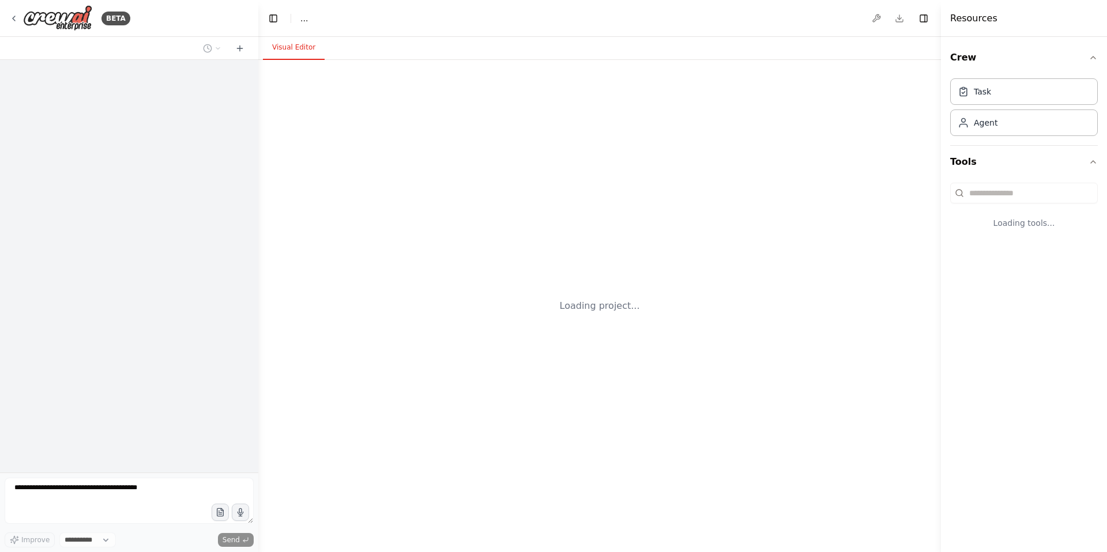
select select "****"
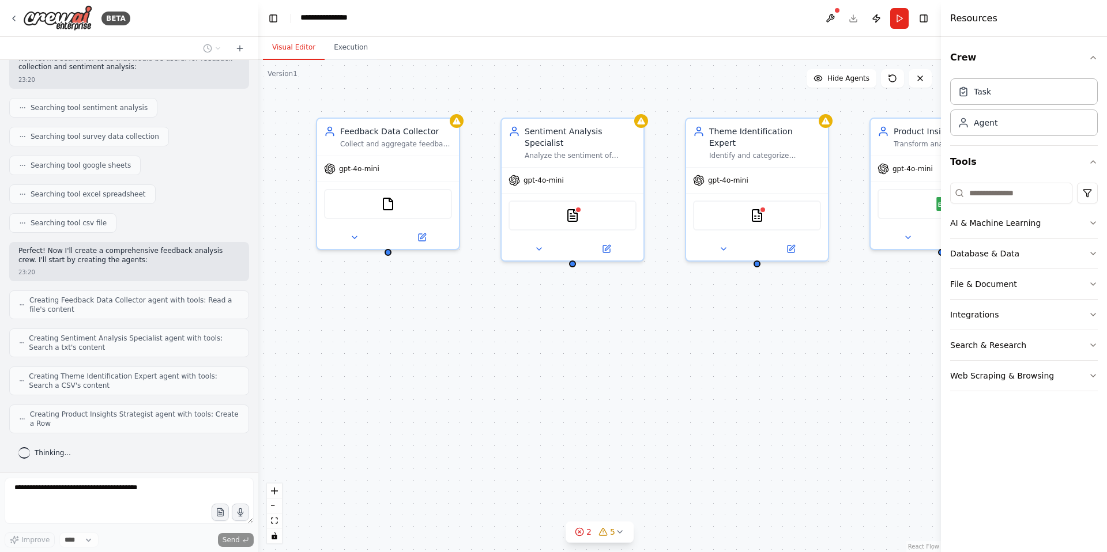
scroll to position [393, 0]
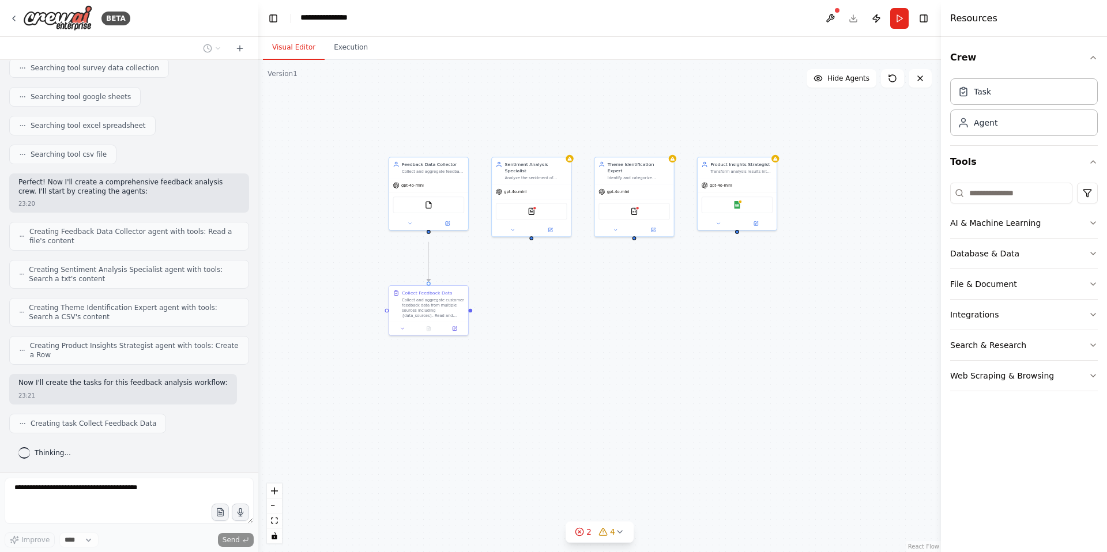
drag, startPoint x: 772, startPoint y: 368, endPoint x: 658, endPoint y: 316, distance: 124.8
click at [658, 316] on div ".deletable-edge-delete-btn { width: 20px; height: 20px; border: 0px solid #ffff…" at bounding box center [599, 306] width 682 height 492
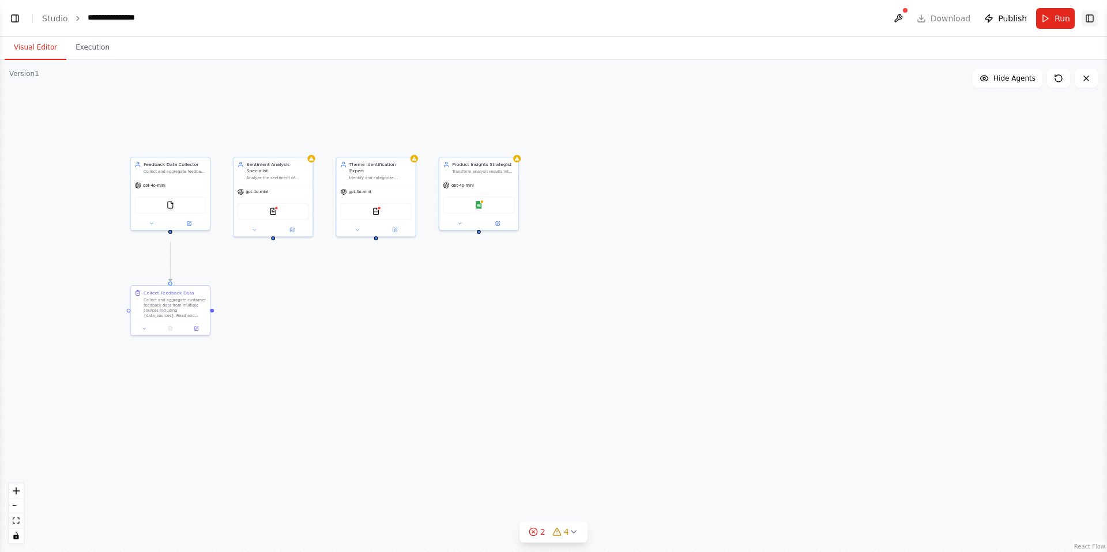
click at [1091, 16] on button "Toggle Right Sidebar" at bounding box center [1089, 18] width 16 height 16
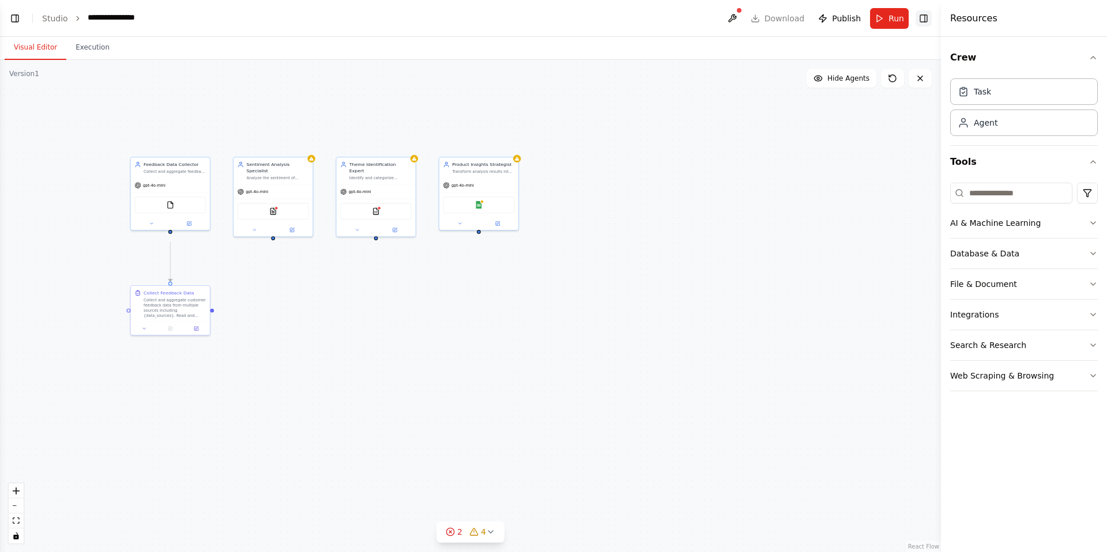
click at [919, 25] on button "Toggle Right Sidebar" at bounding box center [923, 18] width 16 height 16
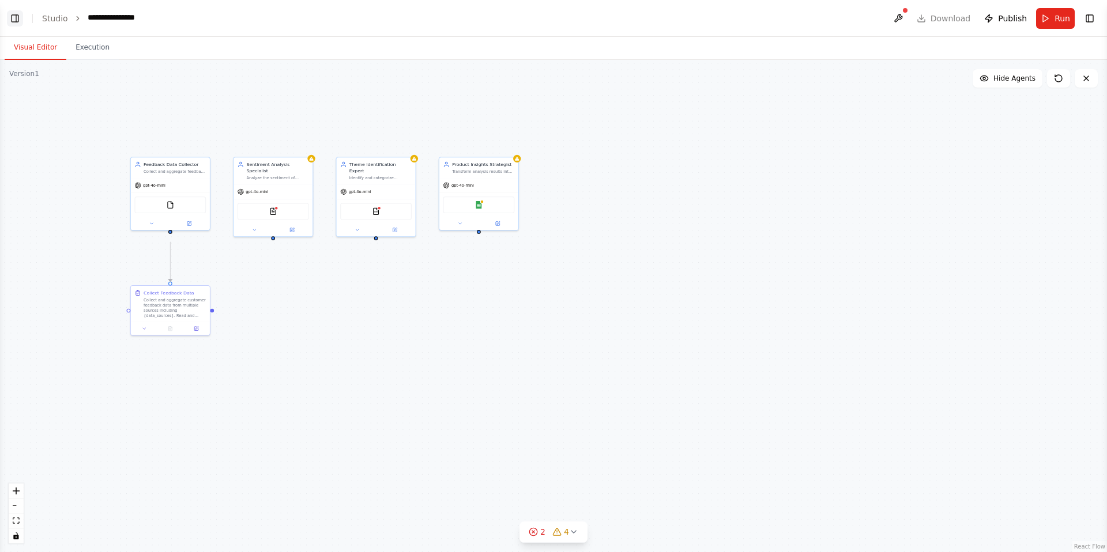
click at [17, 23] on button "Toggle Left Sidebar" at bounding box center [15, 18] width 16 height 16
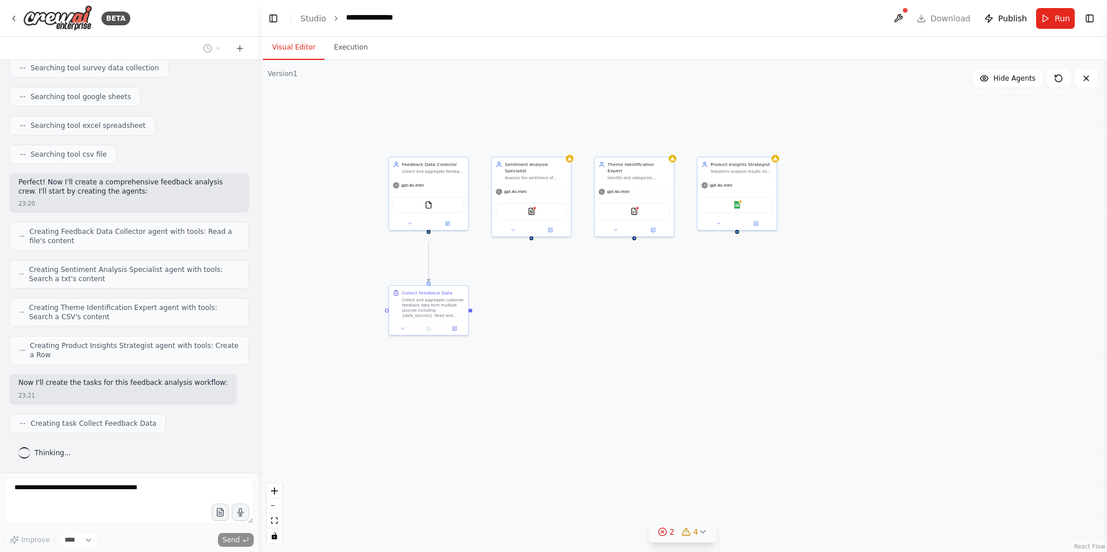
click at [698, 535] on span "4" at bounding box center [695, 532] width 5 height 12
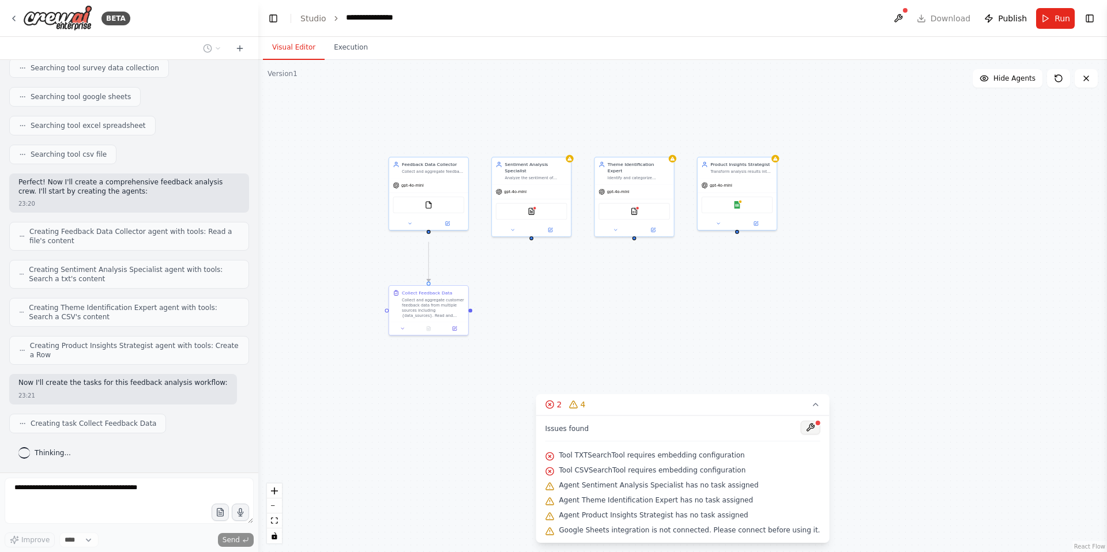
click at [818, 421] on button at bounding box center [810, 428] width 20 height 14
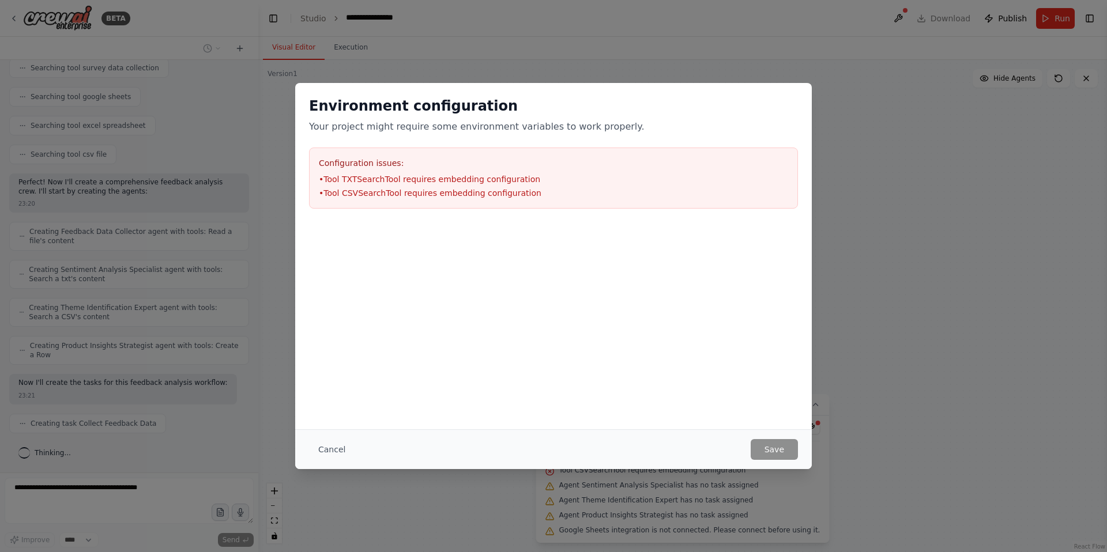
click at [896, 191] on div "Environment configuration Your project might require some environment variables…" at bounding box center [553, 276] width 1107 height 552
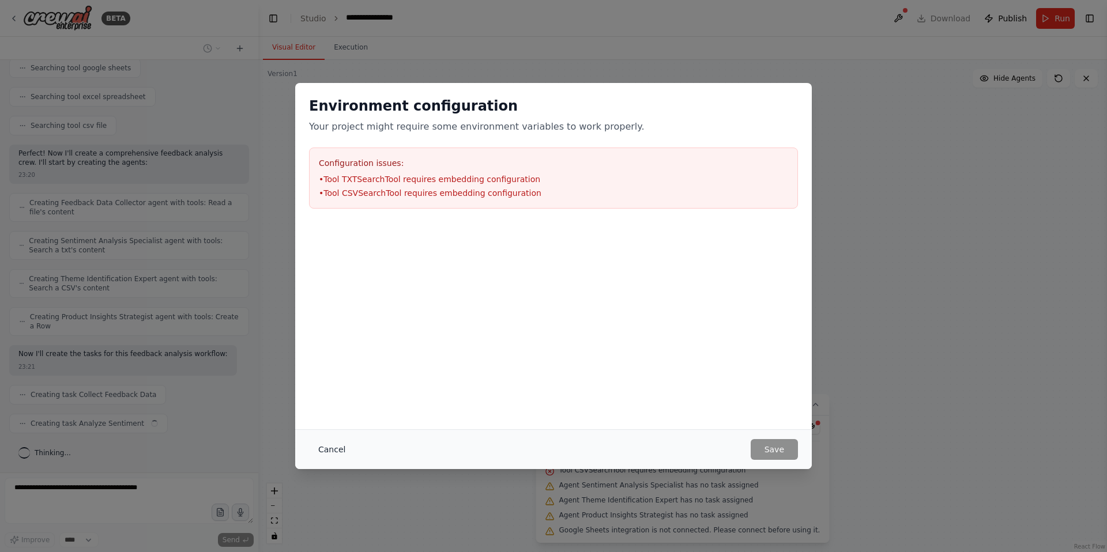
click at [309, 448] on button "Cancel" at bounding box center [332, 449] width 46 height 21
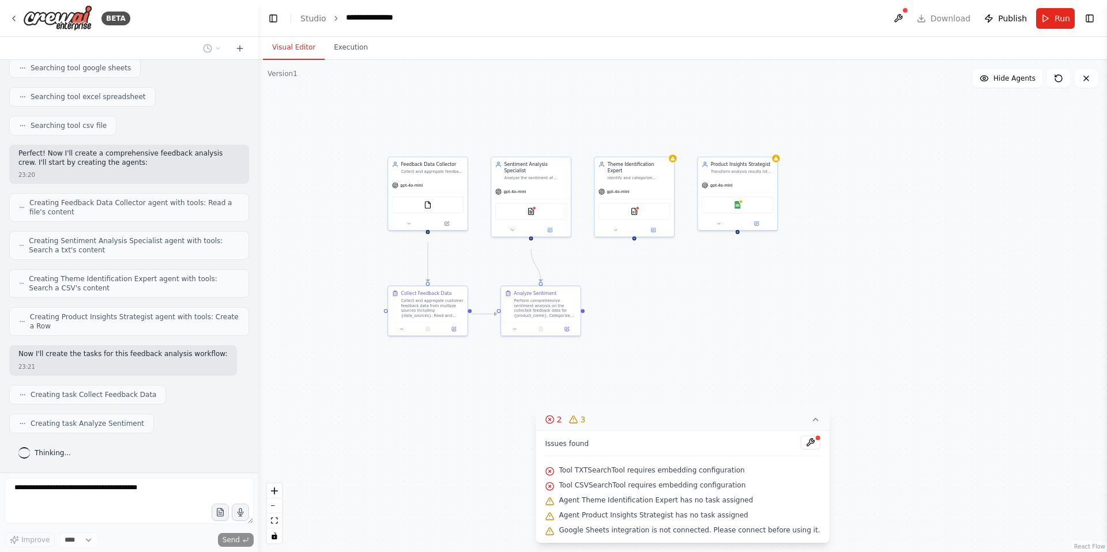
click at [827, 409] on button "2 3" at bounding box center [682, 419] width 293 height 21
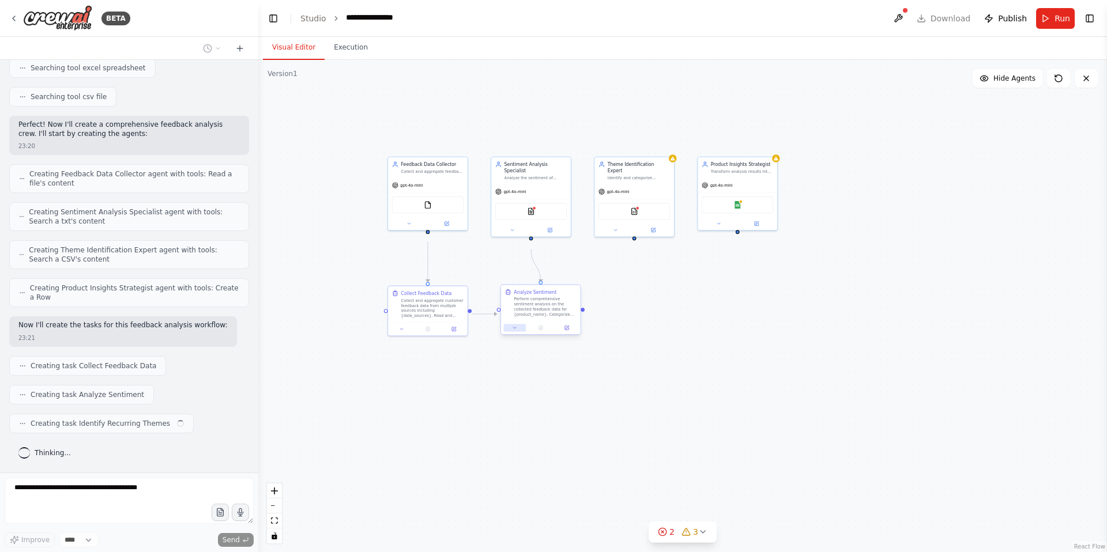
scroll to position [457, 0]
drag, startPoint x: 530, startPoint y: 352, endPoint x: 529, endPoint y: 378, distance: 26.0
click at [529, 378] on div "Perform comprehensive sentiment analysis on the collected feedback data for {pr…" at bounding box center [542, 371] width 63 height 21
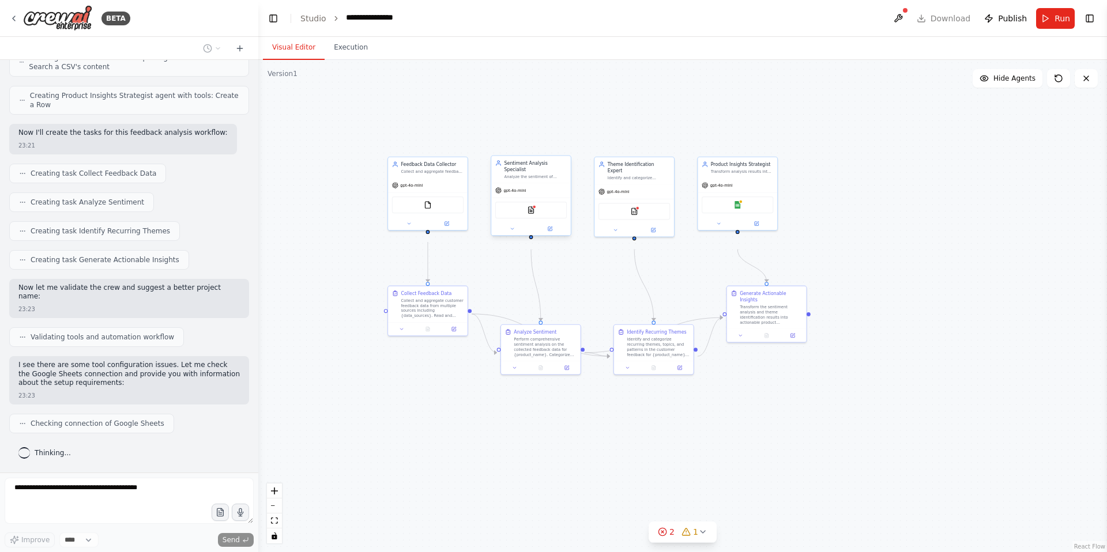
scroll to position [714, 0]
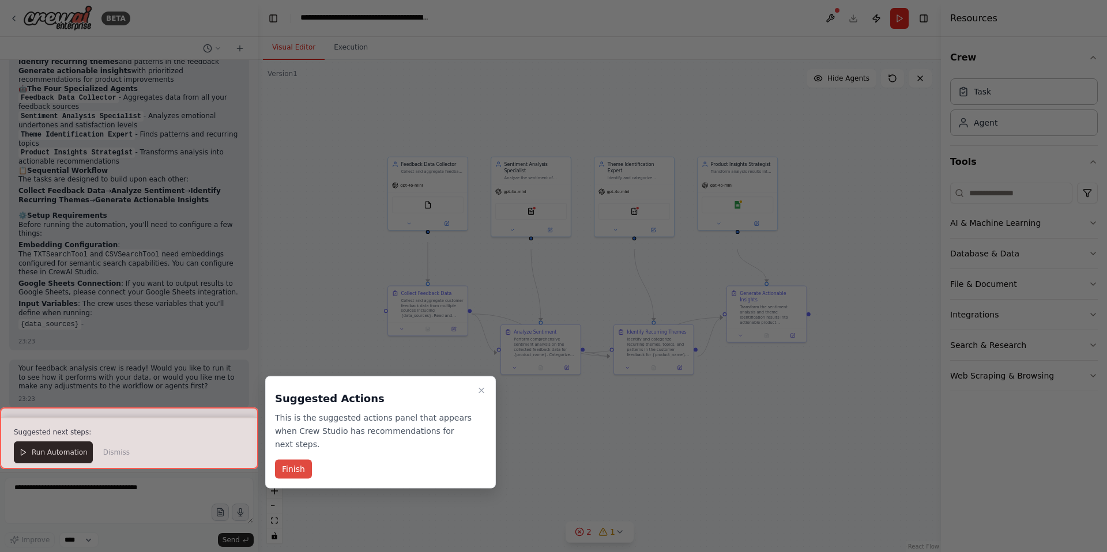
click at [292, 479] on button "Finish" at bounding box center [293, 469] width 37 height 19
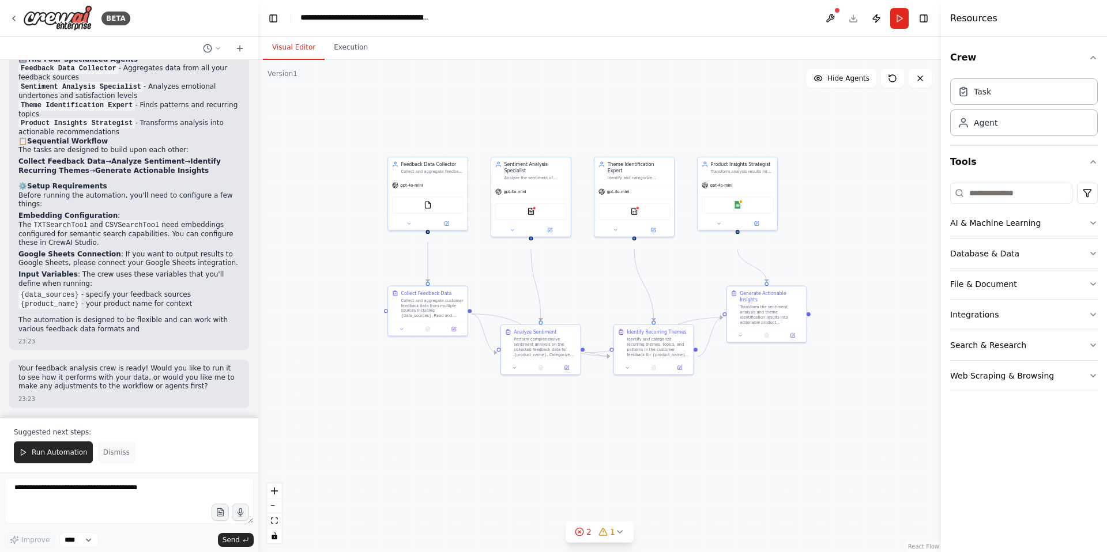
scroll to position [1299, 0]
click at [74, 448] on span "Run Automation" at bounding box center [60, 452] width 56 height 9
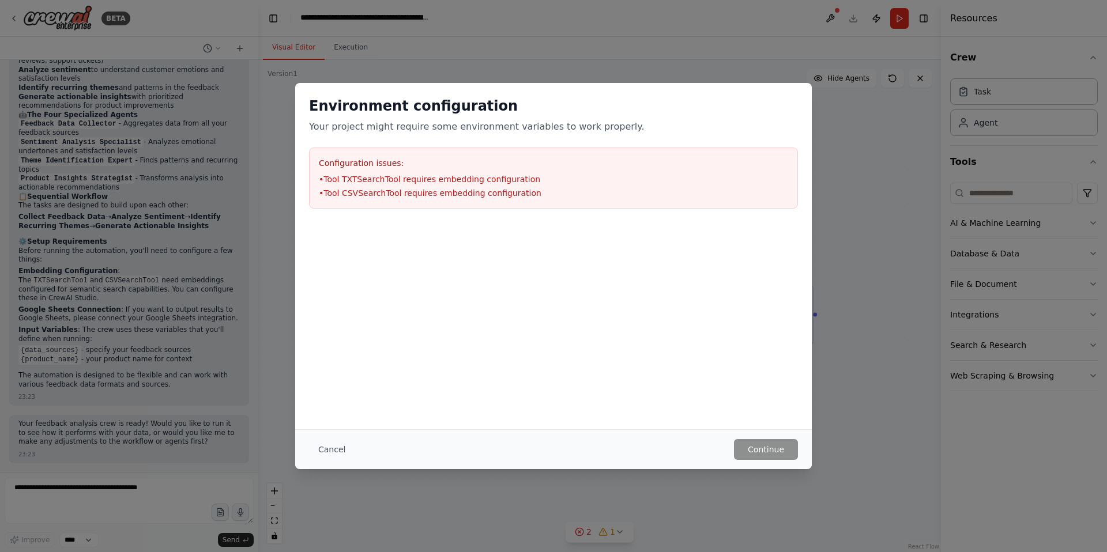
click at [369, 185] on li "• Tool TXTSearchTool requires embedding configuration" at bounding box center [553, 179] width 469 height 12
click at [812, 459] on div "Cancel Continue" at bounding box center [553, 449] width 516 height 40
click at [886, 258] on div "Environment configuration Your project might require some environment variables…" at bounding box center [553, 276] width 1107 height 552
click at [309, 455] on button "Cancel" at bounding box center [332, 449] width 46 height 21
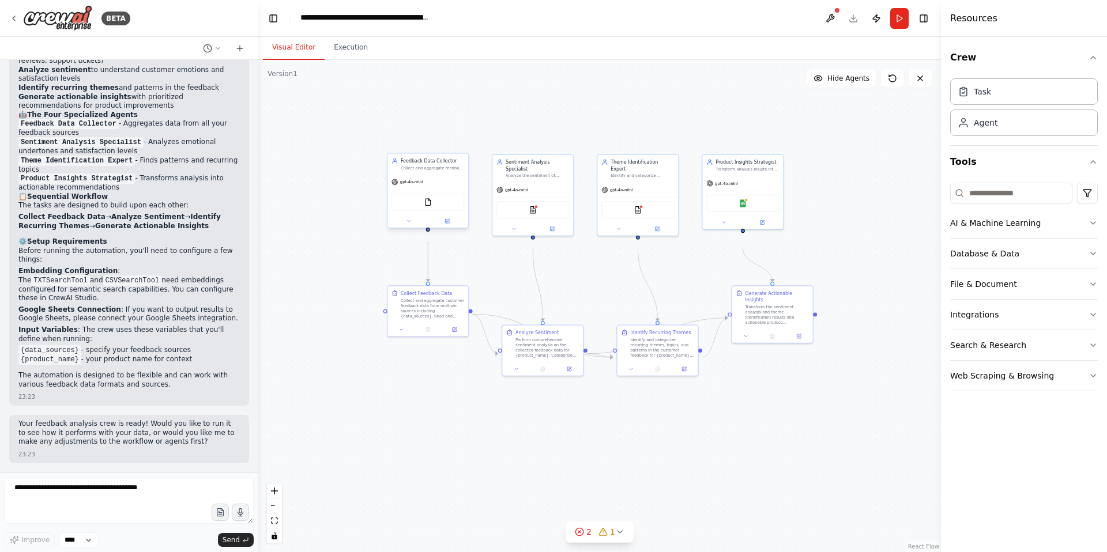
click at [438, 211] on div "FileReadTool" at bounding box center [427, 202] width 73 height 17
click at [426, 189] on div "gpt-4o-mini" at bounding box center [427, 182] width 81 height 14
click at [405, 225] on button at bounding box center [408, 221] width 37 height 8
click at [418, 256] on input "**********" at bounding box center [452, 251] width 119 height 12
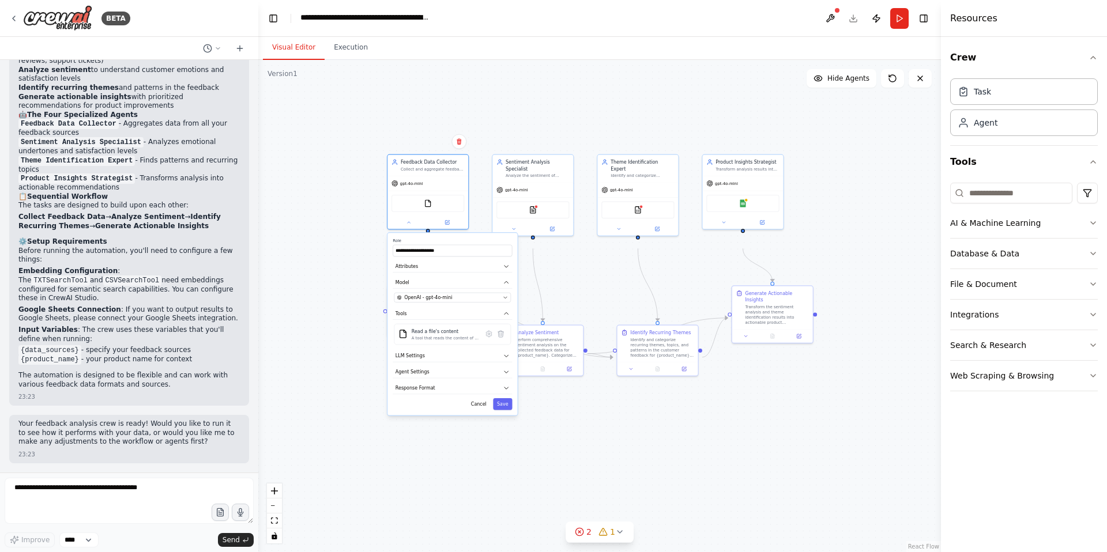
click at [444, 466] on div ".deletable-edge-delete-btn { width: 20px; height: 20px; border: 0px solid #ffff…" at bounding box center [599, 306] width 682 height 492
click at [390, 247] on div ".deletable-edge-delete-btn { width: 20px; height: 20px; border: 0px solid #ffff…" at bounding box center [599, 306] width 682 height 492
click at [429, 215] on div "FileReadTool" at bounding box center [427, 202] width 81 height 25
click at [424, 206] on img at bounding box center [428, 202] width 8 height 8
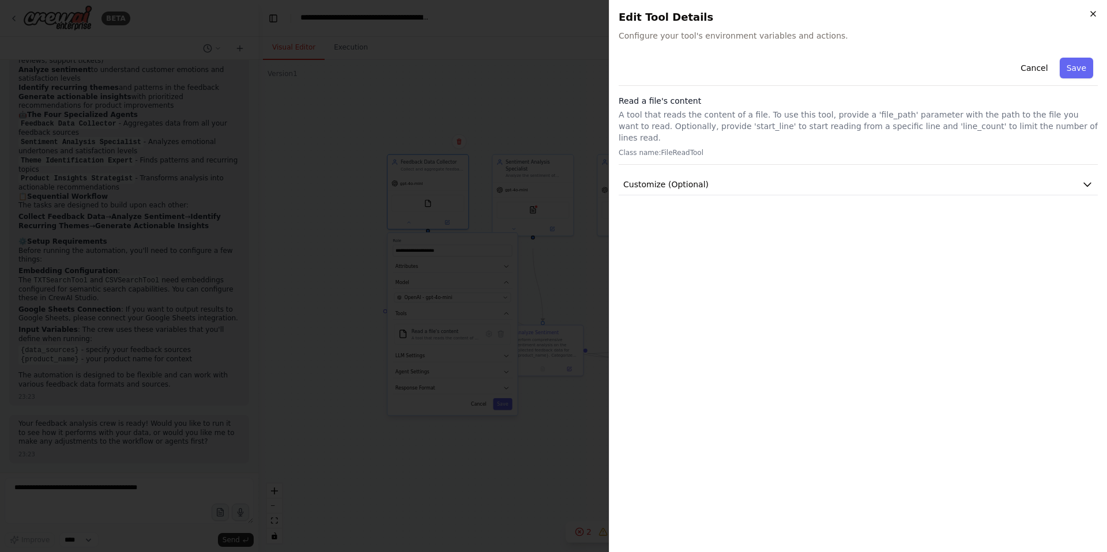
click at [1091, 14] on icon "button" at bounding box center [1093, 14] width 5 height 5
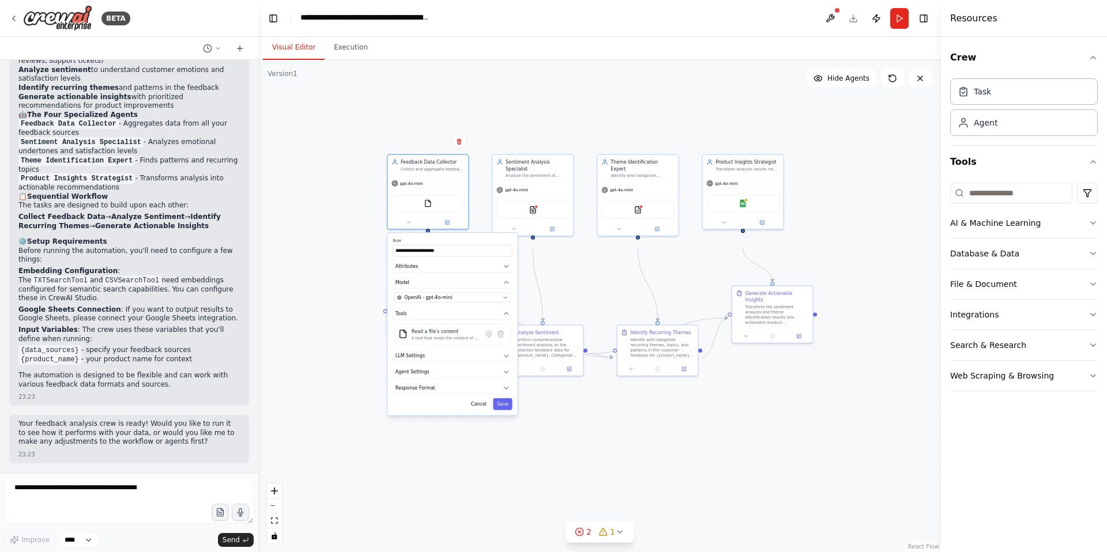
click at [478, 415] on div "**********" at bounding box center [452, 324] width 130 height 182
click at [477, 410] on button "Cancel" at bounding box center [479, 404] width 24 height 12
drag, startPoint x: 533, startPoint y: 256, endPoint x: 533, endPoint y: 248, distance: 8.1
click at [533, 248] on div ".deletable-edge-delete-btn { width: 20px; height: 20px; border: 0px solid #ffff…" at bounding box center [548, 262] width 388 height 280
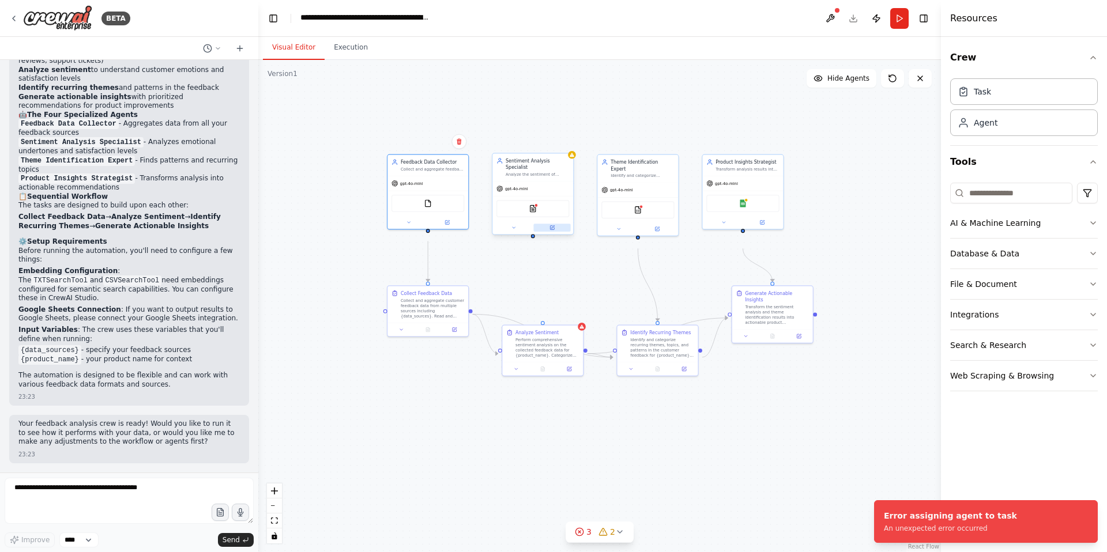
click at [554, 230] on icon at bounding box center [552, 228] width 4 height 4
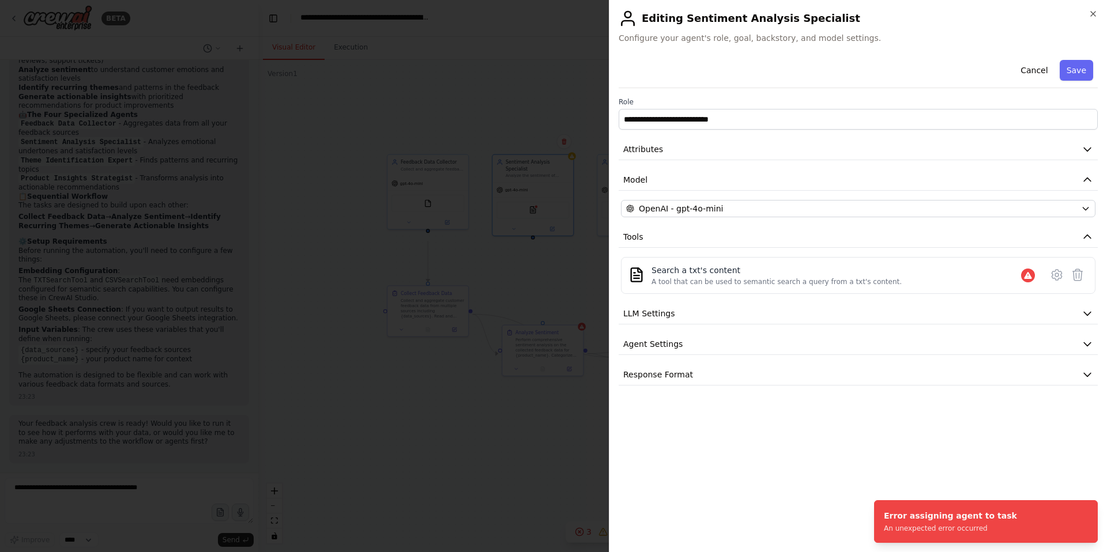
click at [719, 252] on div "**********" at bounding box center [857, 220] width 479 height 330
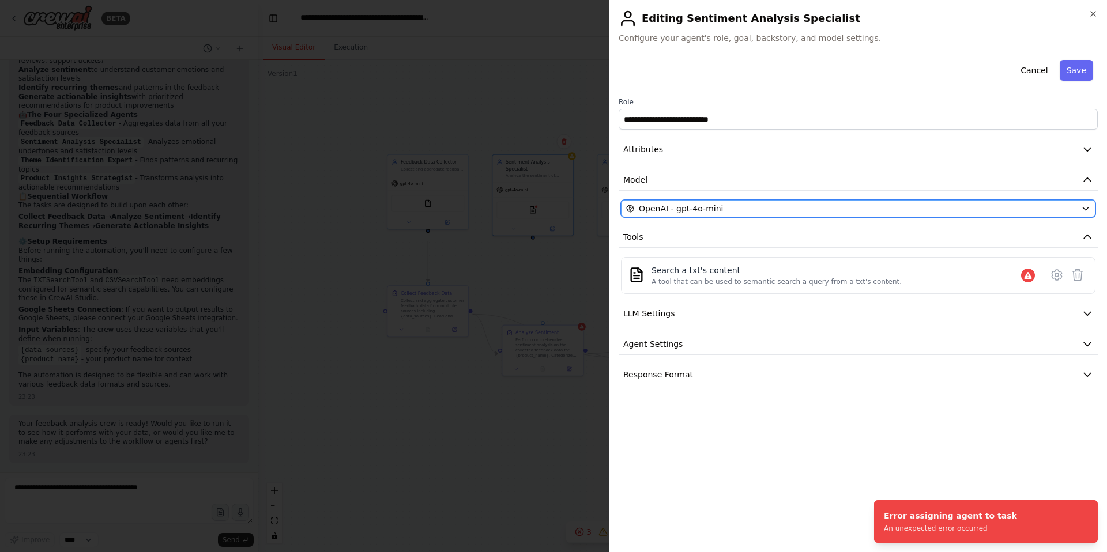
click at [711, 214] on span "OpenAI - gpt-4o-mini" at bounding box center [681, 209] width 84 height 12
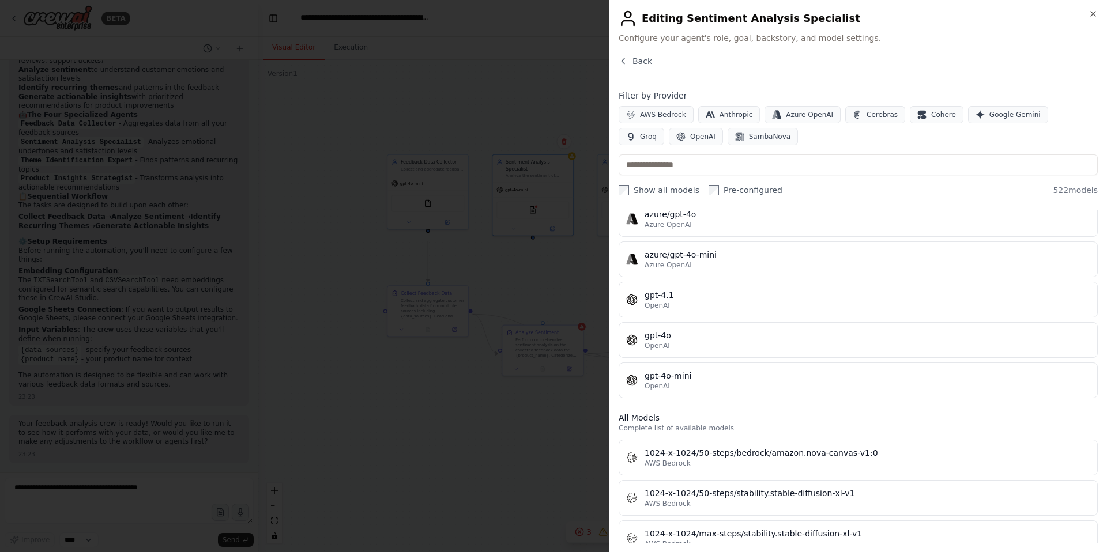
scroll to position [0, 0]
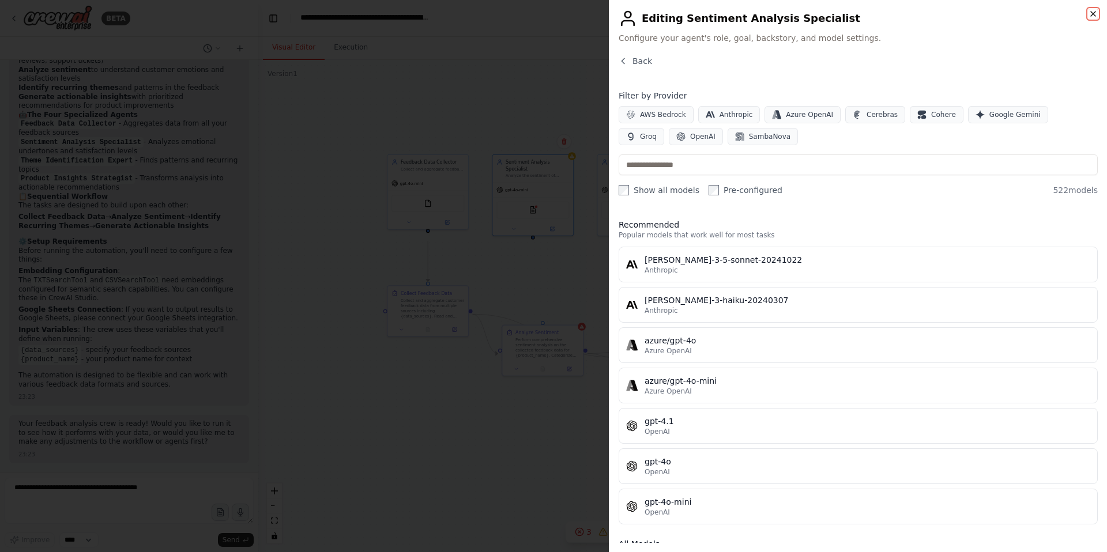
click at [1091, 13] on icon "button" at bounding box center [1092, 13] width 9 height 9
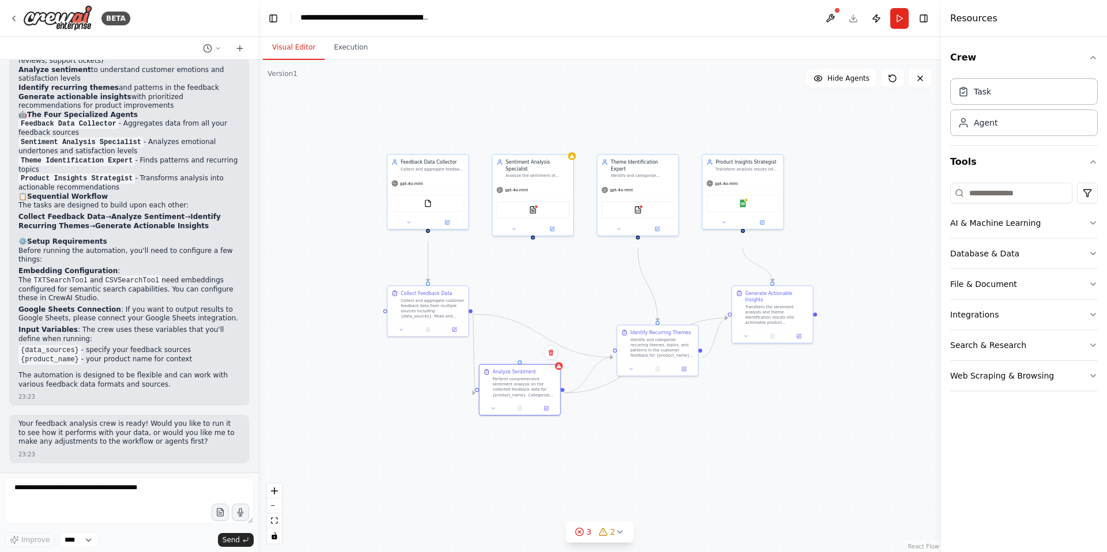
drag, startPoint x: 583, startPoint y: 336, endPoint x: 561, endPoint y: 377, distance: 46.4
click at [561, 377] on div ".deletable-edge-delete-btn { width: 20px; height: 20px; border: 0px solid #ffff…" at bounding box center [599, 306] width 682 height 492
click at [640, 413] on div ".deletable-edge-delete-btn { width: 20px; height: 20px; border: 0px solid #ffff…" at bounding box center [599, 306] width 682 height 492
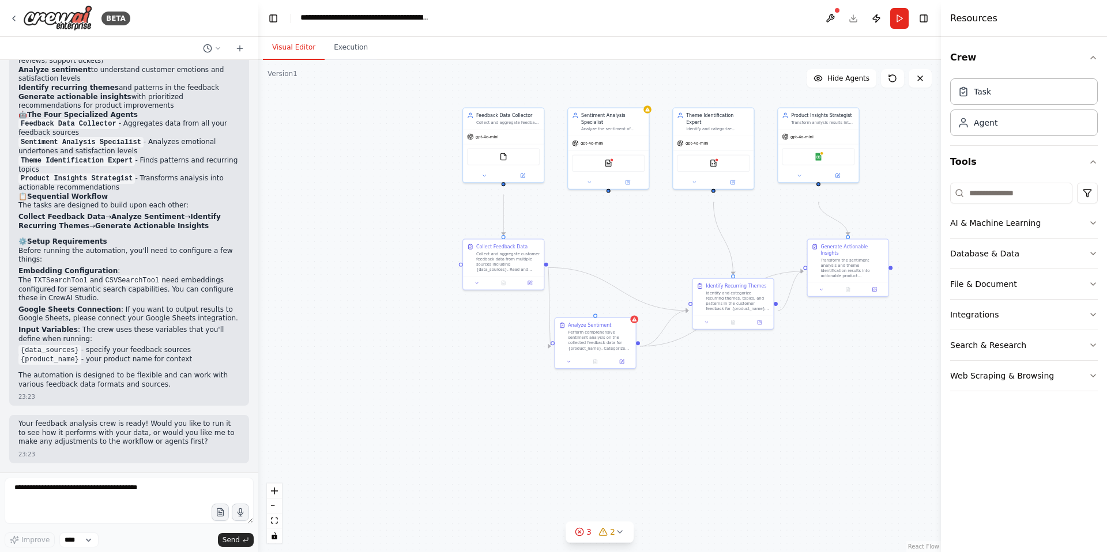
drag, startPoint x: 614, startPoint y: 289, endPoint x: 693, endPoint y: 256, distance: 85.0
click at [694, 254] on div ".deletable-edge-delete-btn { width: 20px; height: 20px; border: 0px solid #ffff…" at bounding box center [599, 306] width 682 height 492
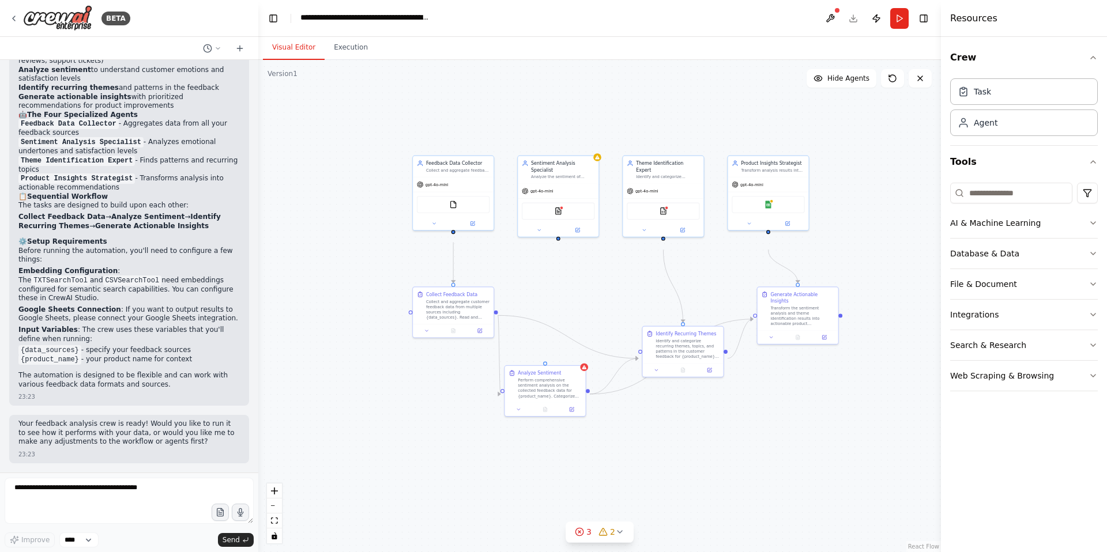
drag, startPoint x: 693, startPoint y: 256, endPoint x: 639, endPoint y: 292, distance: 64.9
click at [639, 292] on div ".deletable-edge-delete-btn { width: 20px; height: 20px; border: 0px solid #ffff…" at bounding box center [599, 306] width 682 height 492
click at [895, 24] on button "Run" at bounding box center [899, 18] width 18 height 21
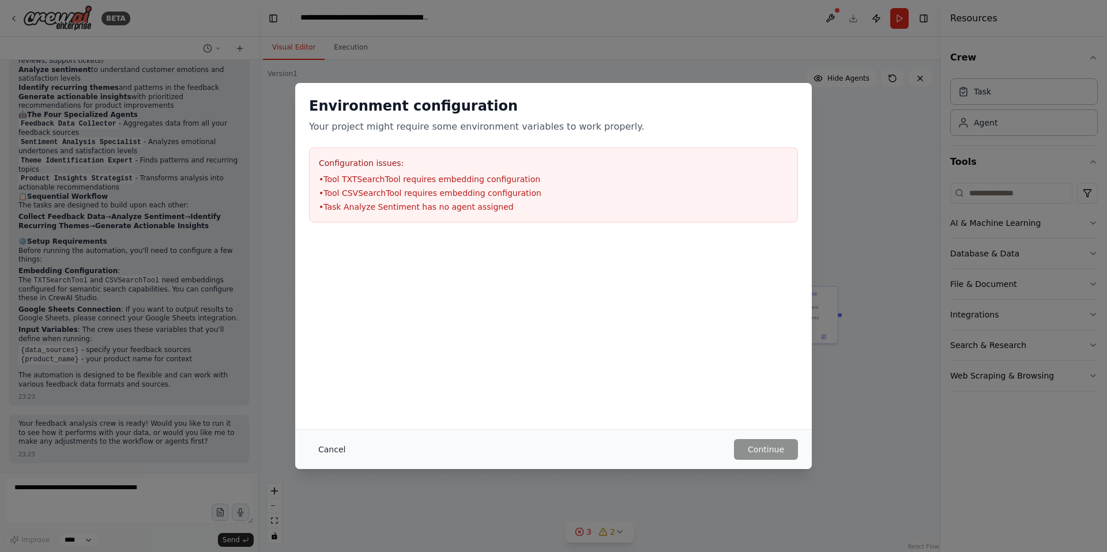
click at [310, 444] on button "Cancel" at bounding box center [332, 449] width 46 height 21
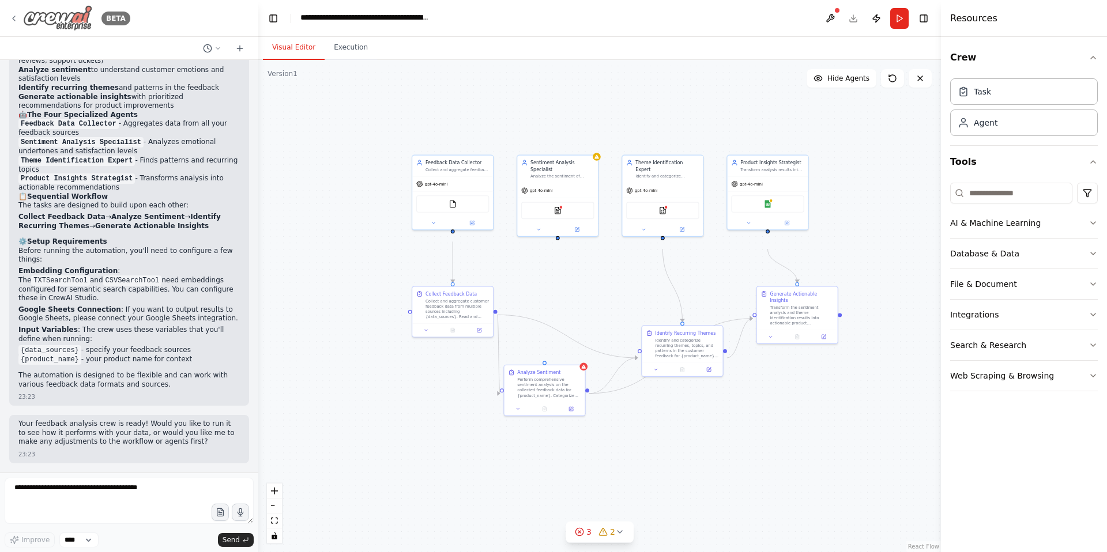
click at [17, 20] on icon at bounding box center [13, 18] width 9 height 9
